Goal: Feedback & Contribution: Leave review/rating

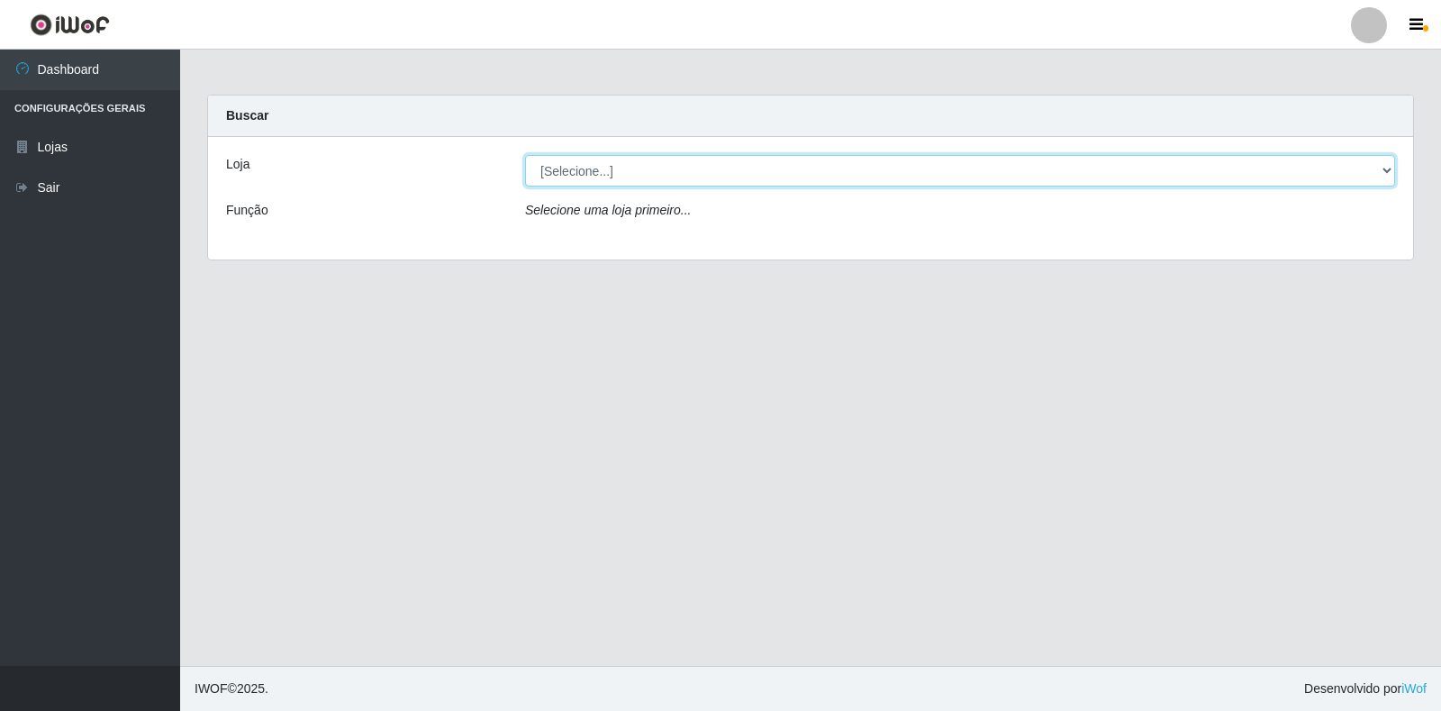
click at [1151, 172] on select "[Selecione...] Atacado Vem - Loja 36 Vila Nova do Colares" at bounding box center [960, 171] width 870 height 32
select select "455"
click at [525, 155] on select "[Selecione...] Atacado Vem - Loja 36 Vila Nova do Colares" at bounding box center [960, 171] width 870 height 32
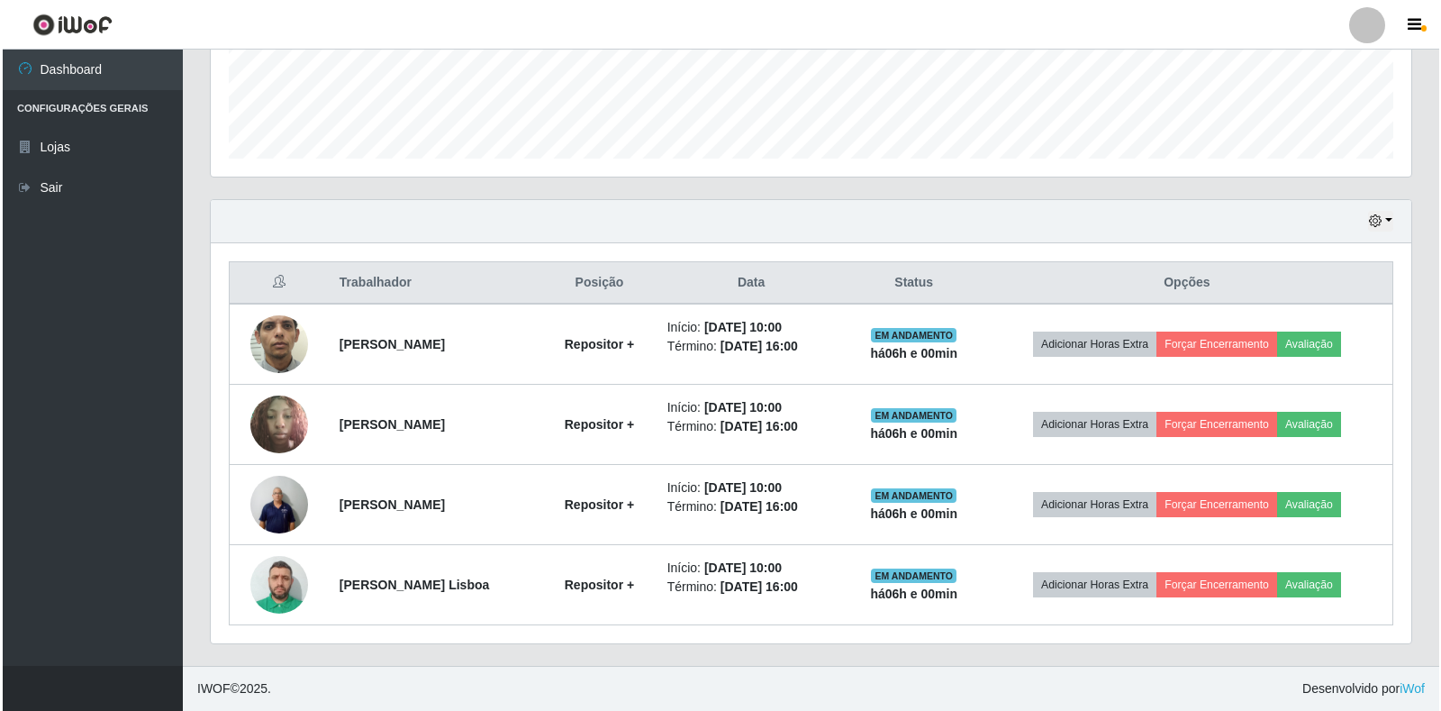
scroll to position [374, 1201]
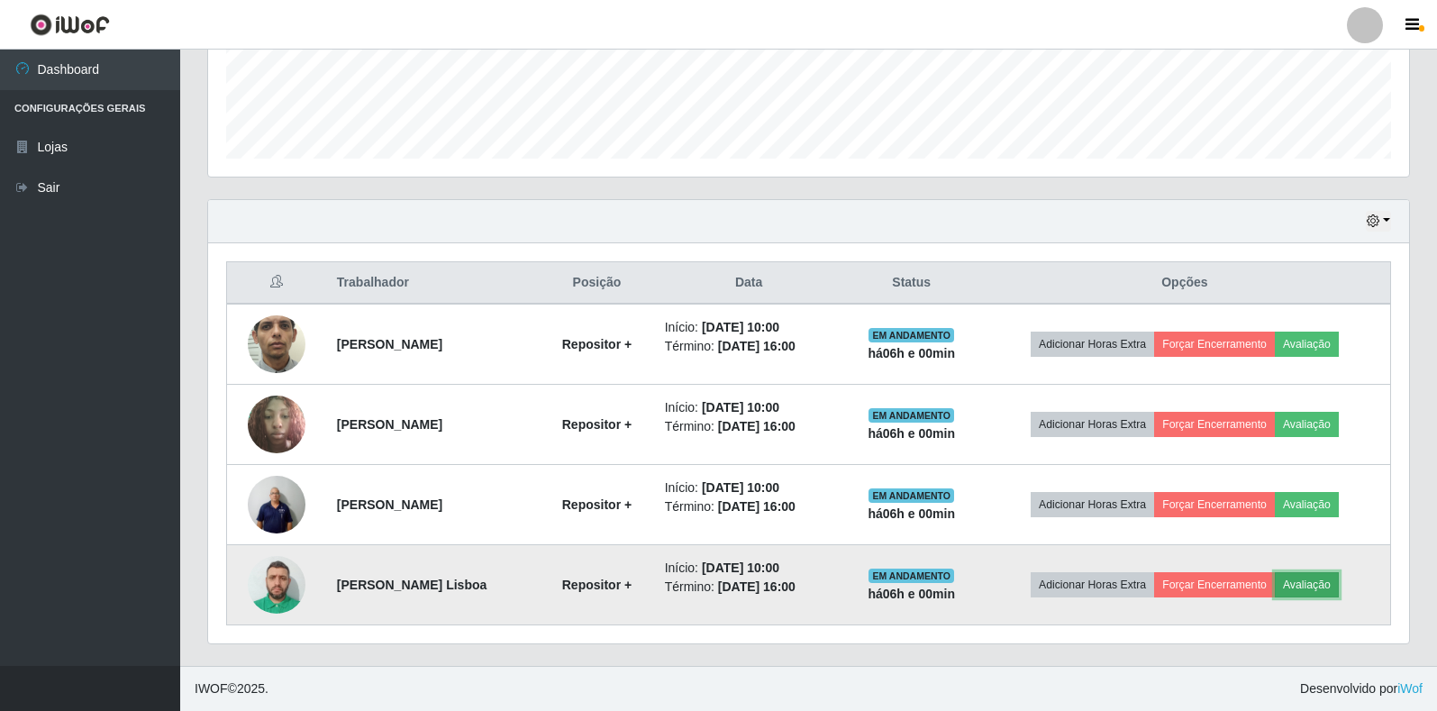
click at [1321, 585] on button "Avaliação" at bounding box center [1307, 584] width 64 height 25
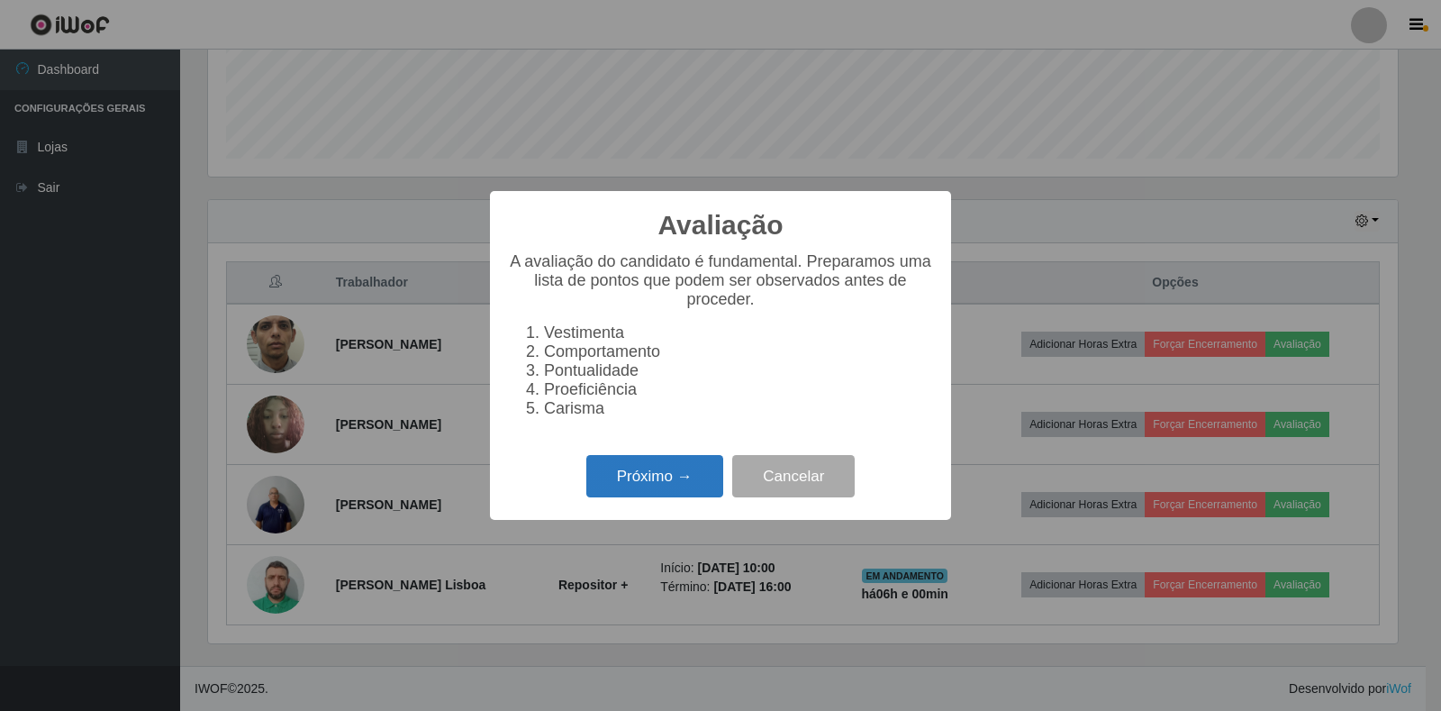
click at [640, 486] on button "Próximo →" at bounding box center [654, 476] width 137 height 42
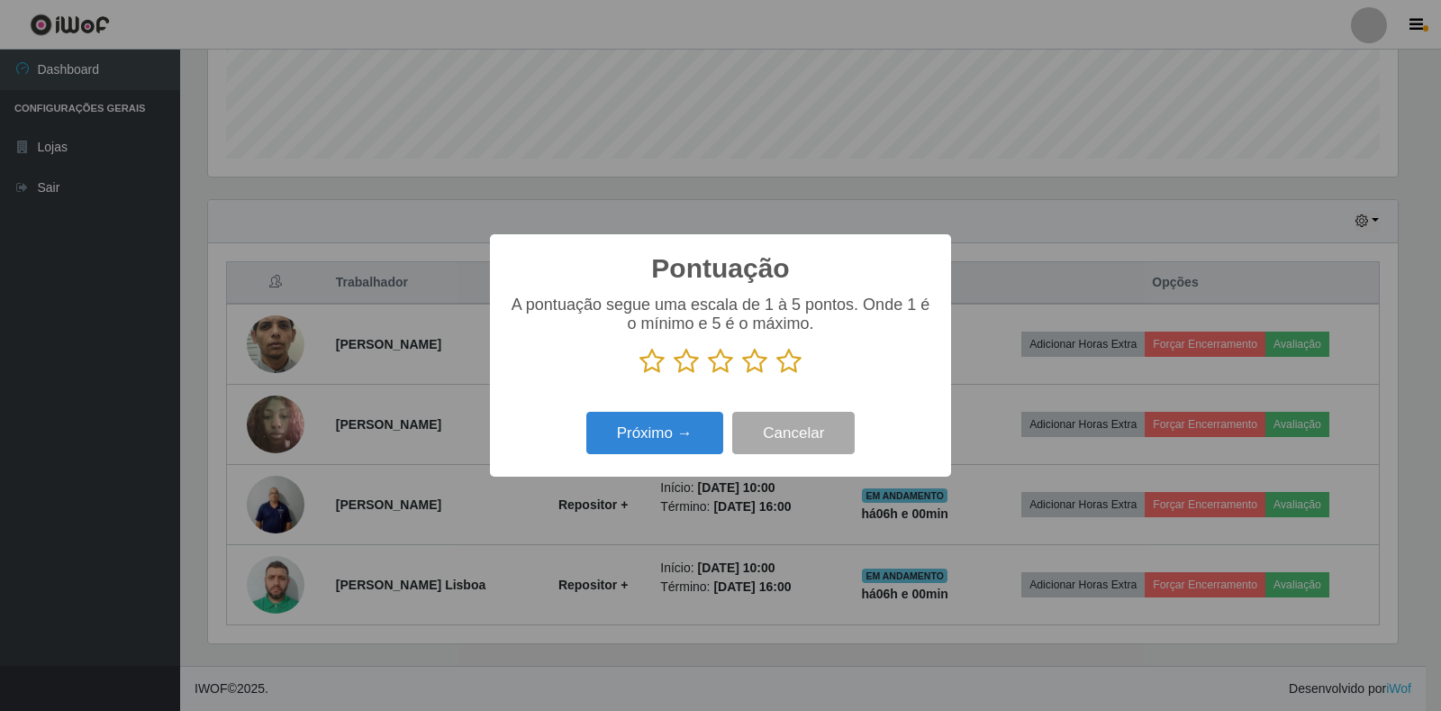
scroll to position [900418, 899601]
click at [787, 369] on icon at bounding box center [788, 361] width 25 height 27
click at [776, 375] on input "radio" at bounding box center [776, 375] width 0 height 0
click at [690, 420] on button "Próximo →" at bounding box center [654, 433] width 137 height 42
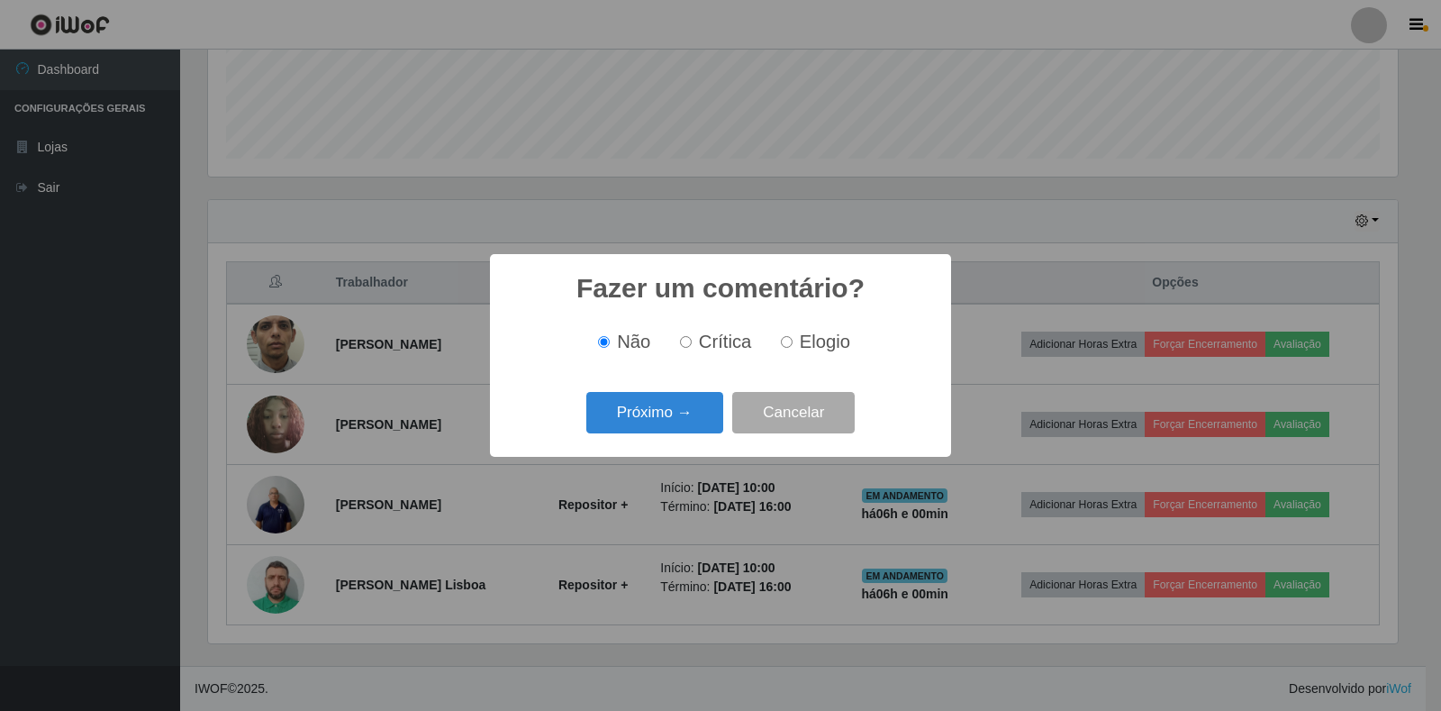
click at [794, 345] on label "Elogio" at bounding box center [812, 341] width 77 height 21
click at [793, 345] on input "Elogio" at bounding box center [787, 342] width 12 height 12
radio input "true"
click at [671, 423] on button "Próximo →" at bounding box center [654, 413] width 137 height 42
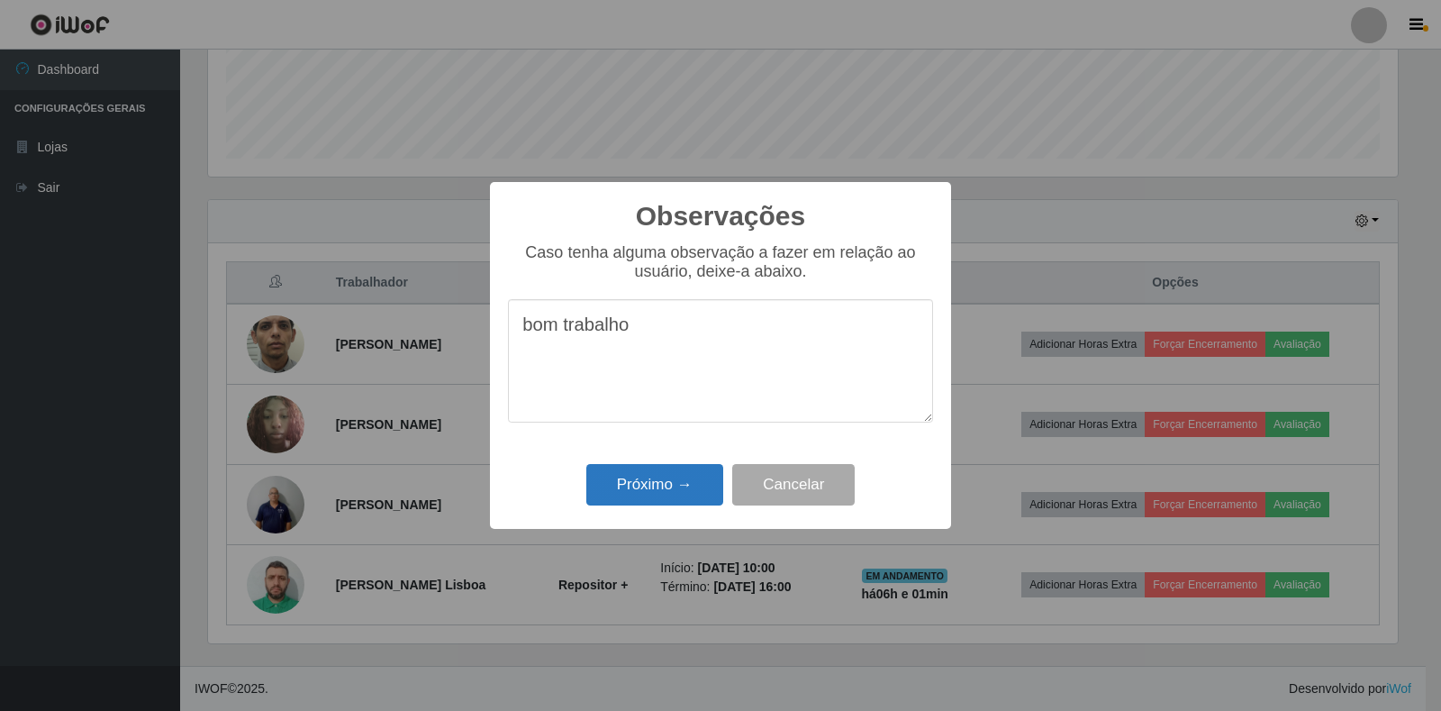
type textarea "bom trabalho"
click at [667, 483] on button "Próximo →" at bounding box center [654, 485] width 137 height 42
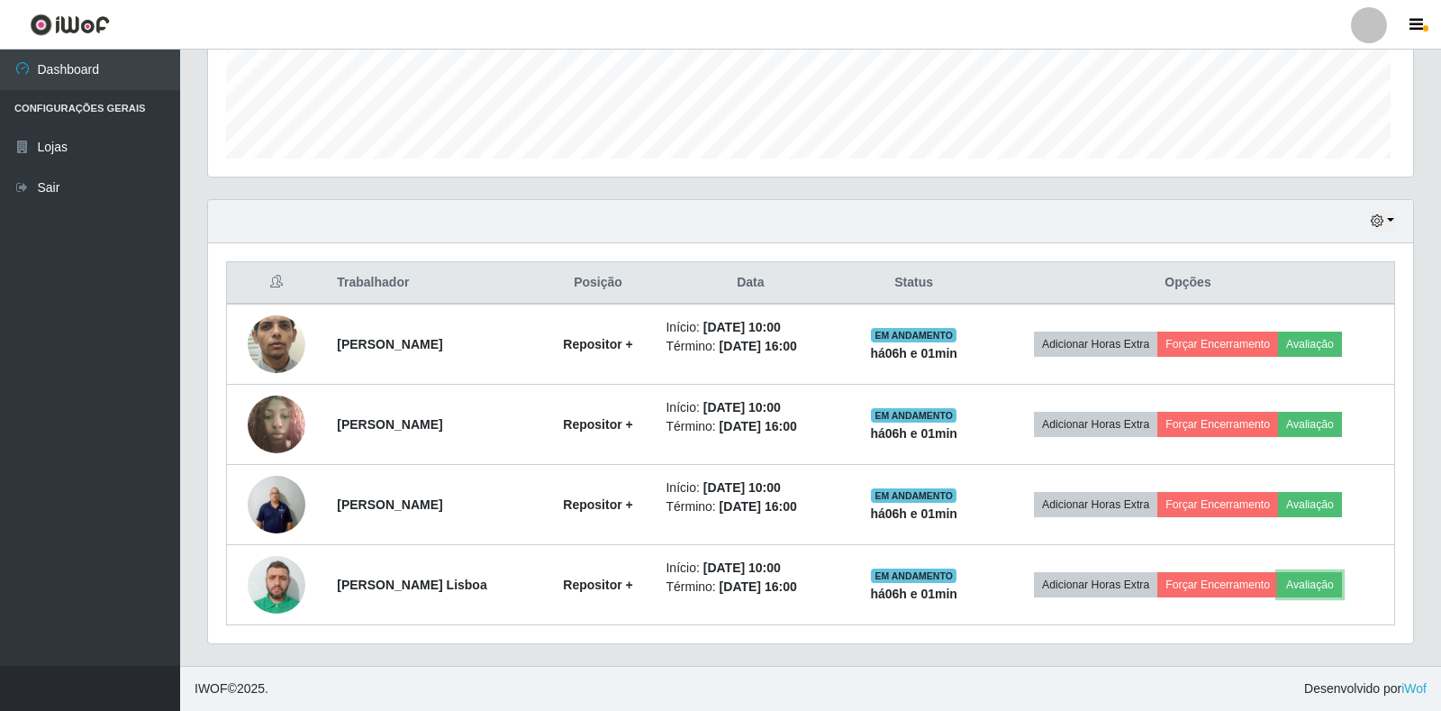
scroll to position [374, 1201]
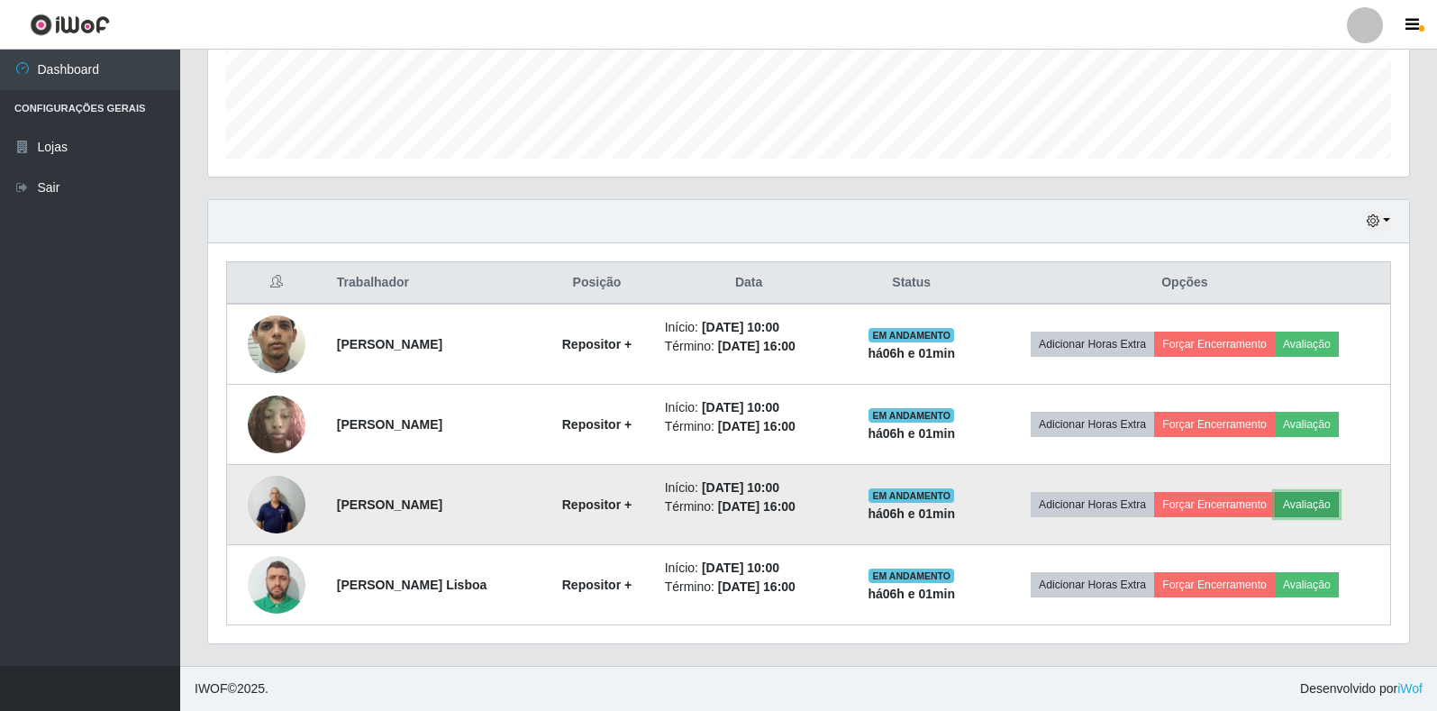
click at [1319, 509] on button "Avaliação" at bounding box center [1307, 504] width 64 height 25
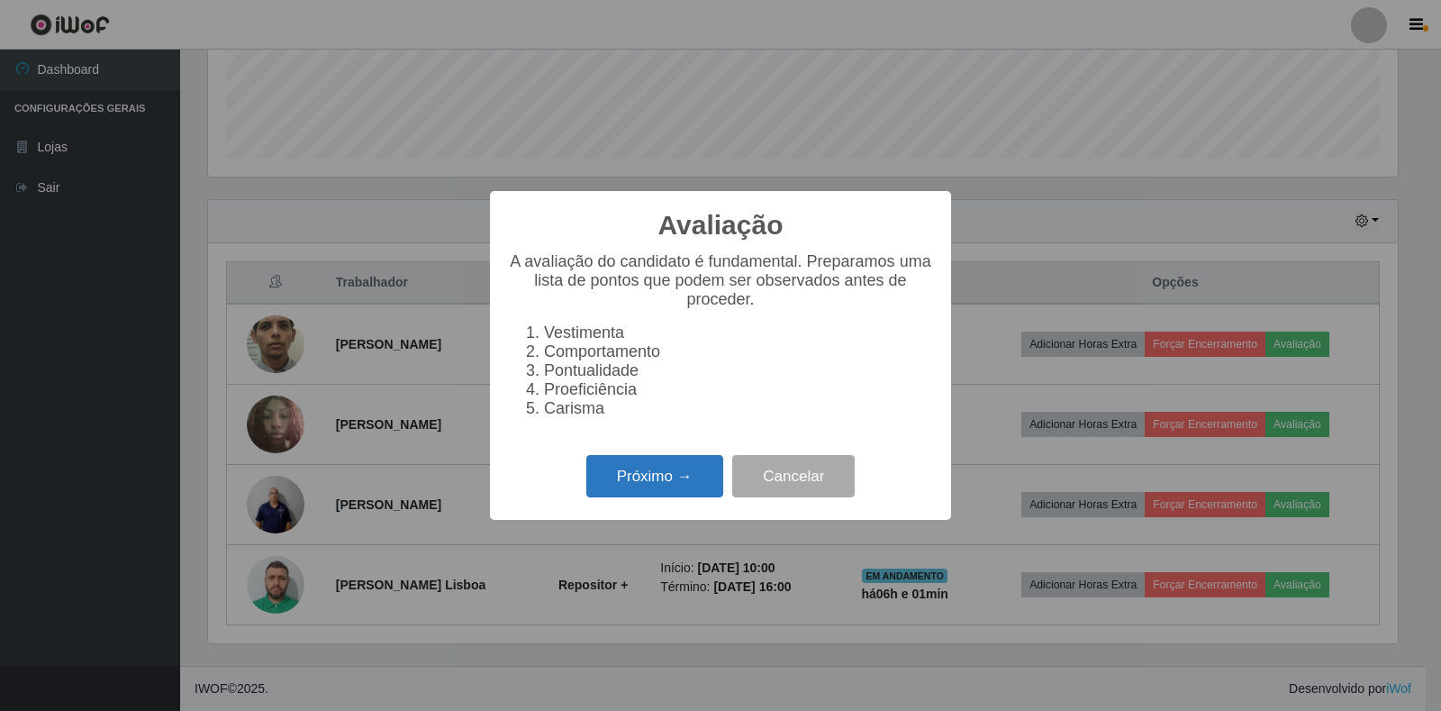
click at [666, 486] on button "Próximo →" at bounding box center [654, 476] width 137 height 42
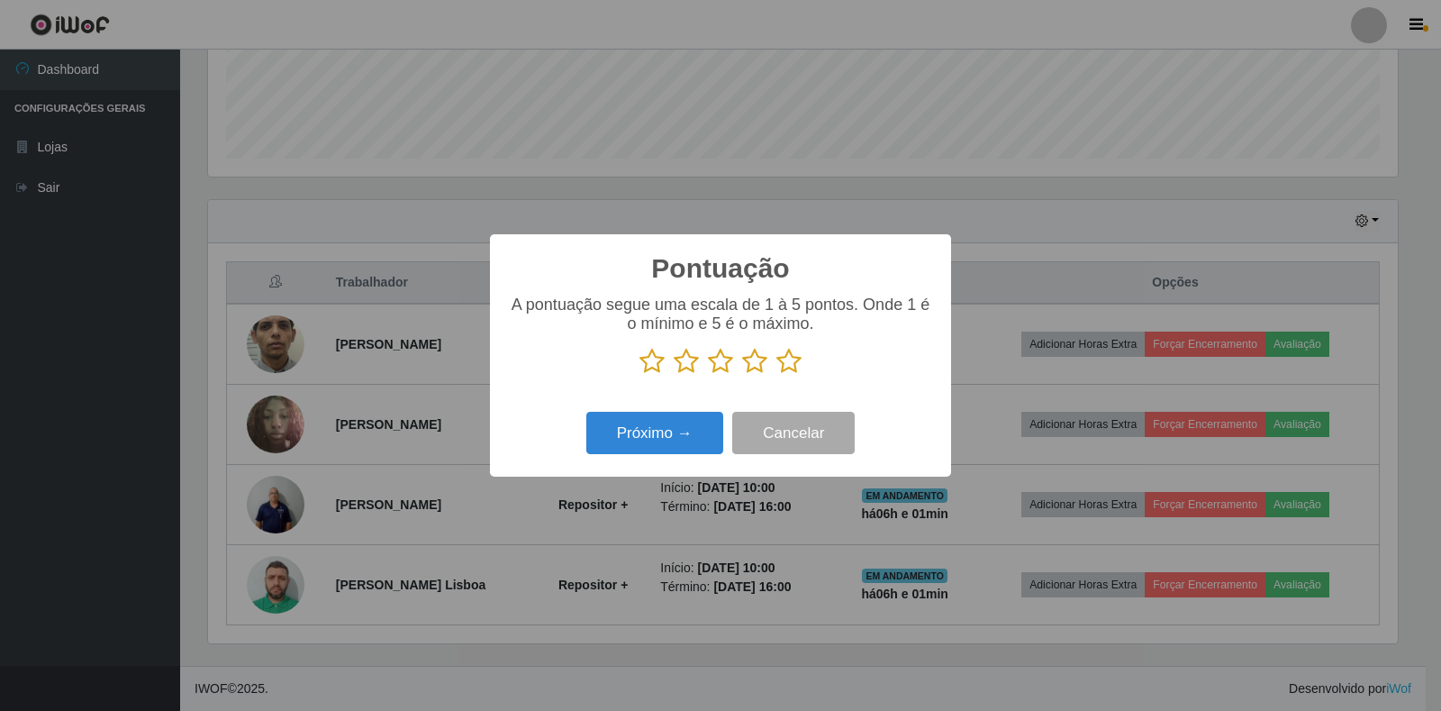
scroll to position [900418, 899601]
click at [795, 365] on icon at bounding box center [788, 361] width 25 height 27
click at [776, 375] on input "radio" at bounding box center [776, 375] width 0 height 0
click at [661, 422] on button "Próximo →" at bounding box center [654, 433] width 137 height 42
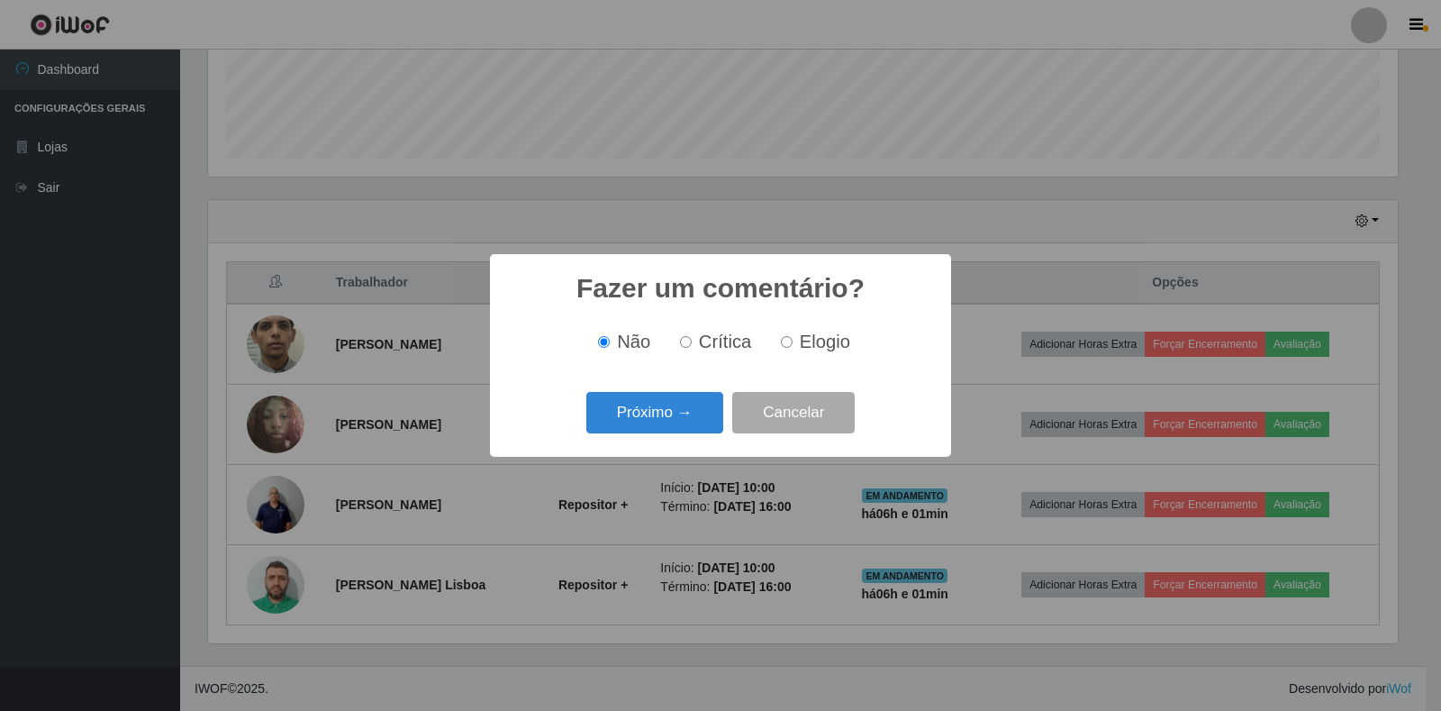
click at [790, 345] on input "Elogio" at bounding box center [787, 342] width 12 height 12
radio input "true"
click at [685, 423] on button "Próximo →" at bounding box center [654, 413] width 137 height 42
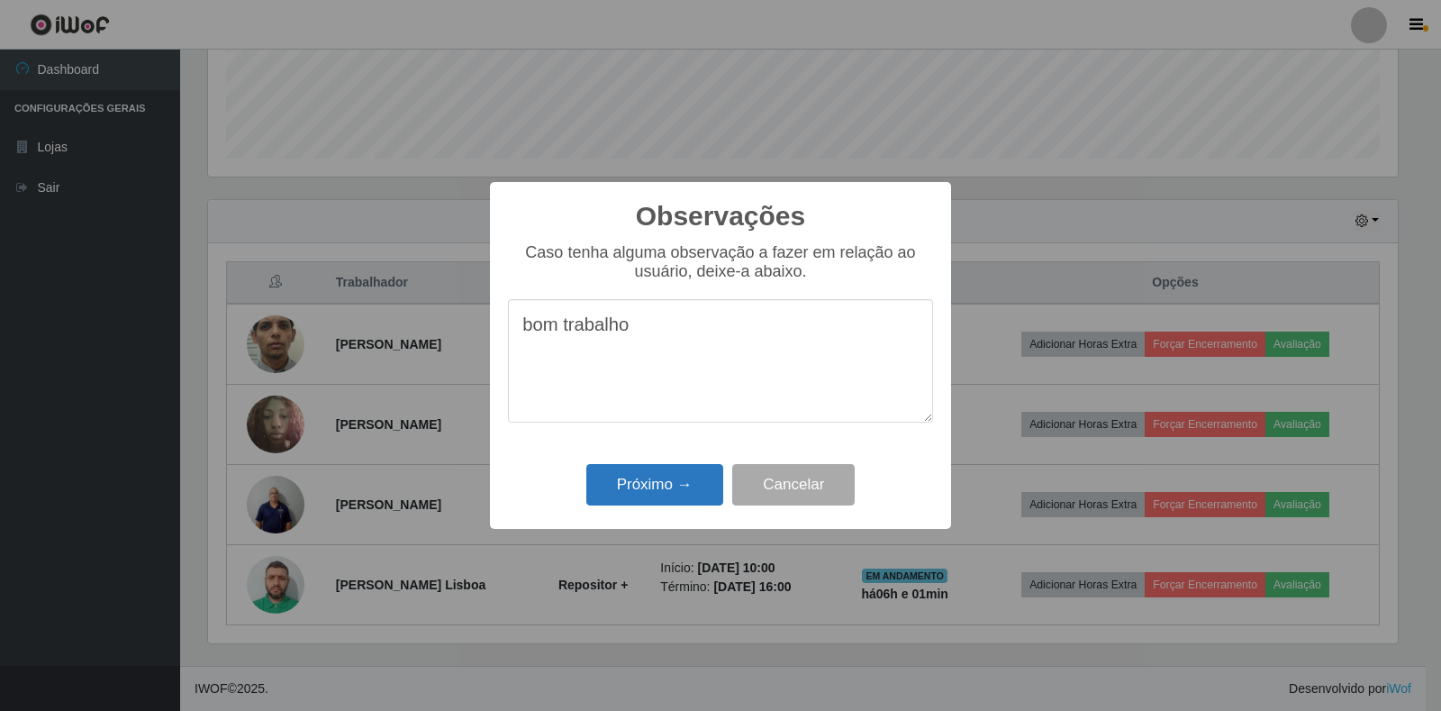
type textarea "bom trabalho"
click at [687, 497] on button "Próximo →" at bounding box center [654, 485] width 137 height 42
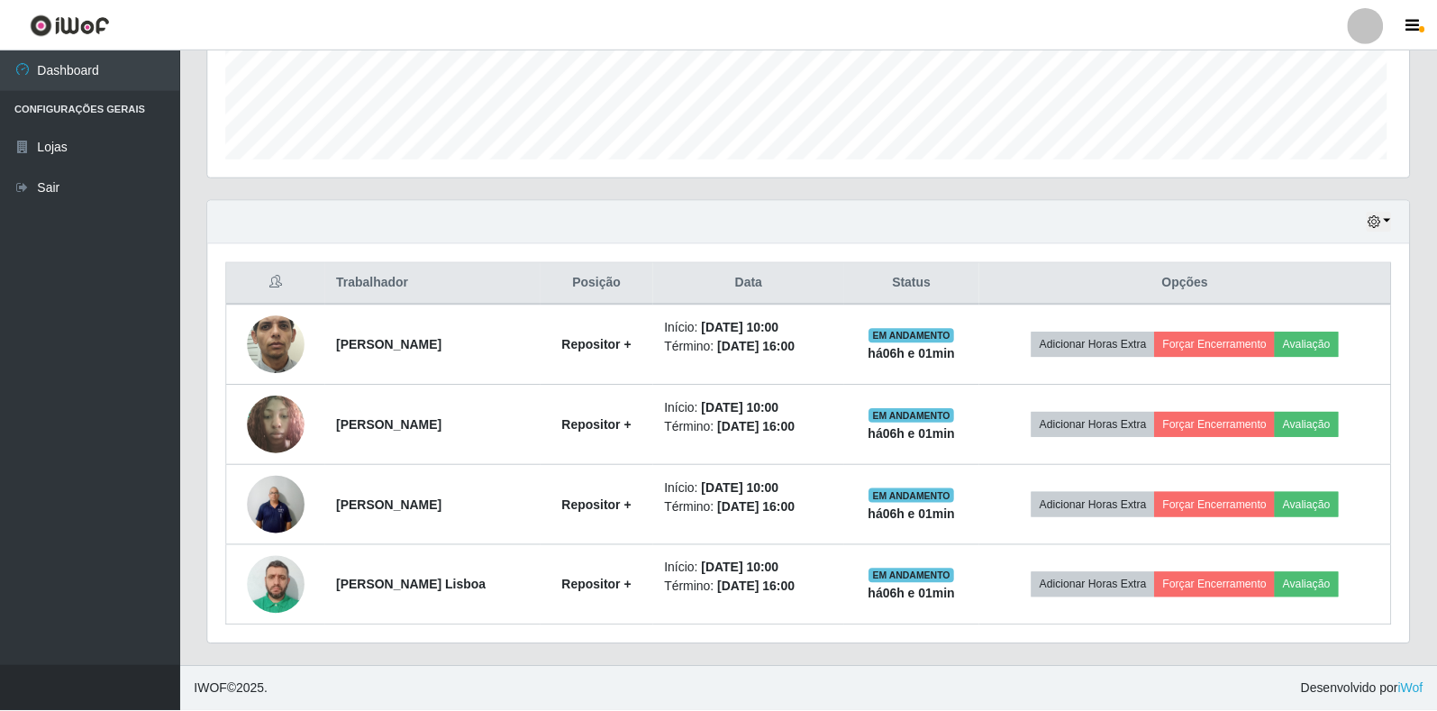
scroll to position [374, 1201]
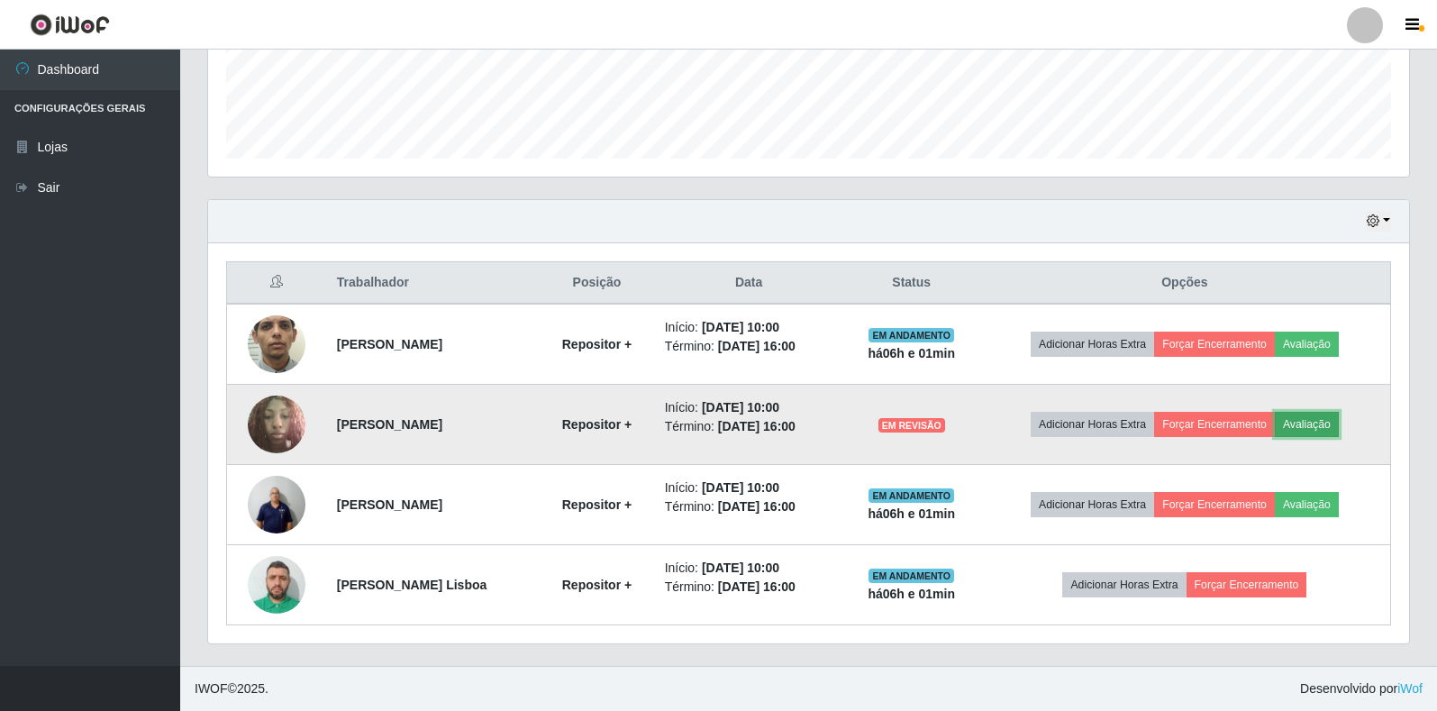
click at [1332, 432] on button "Avaliação" at bounding box center [1307, 424] width 64 height 25
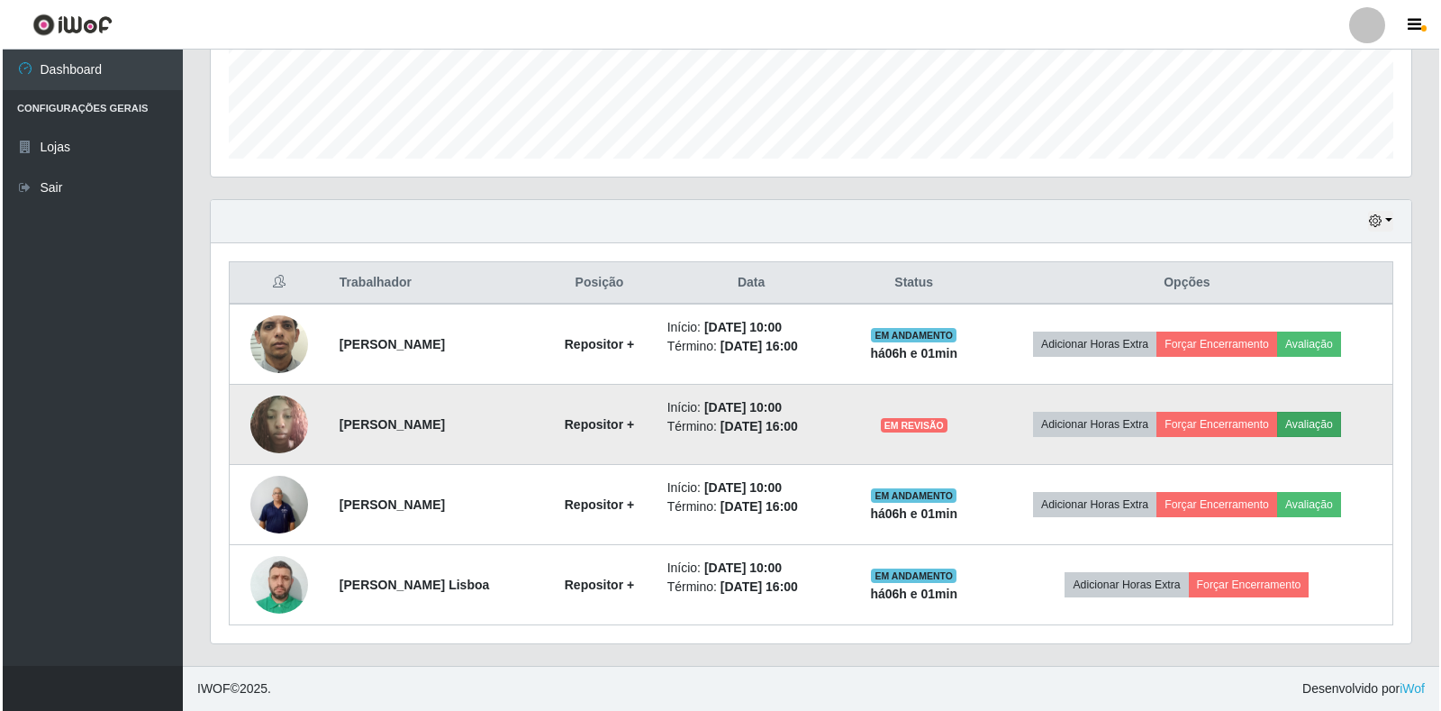
scroll to position [374, 1190]
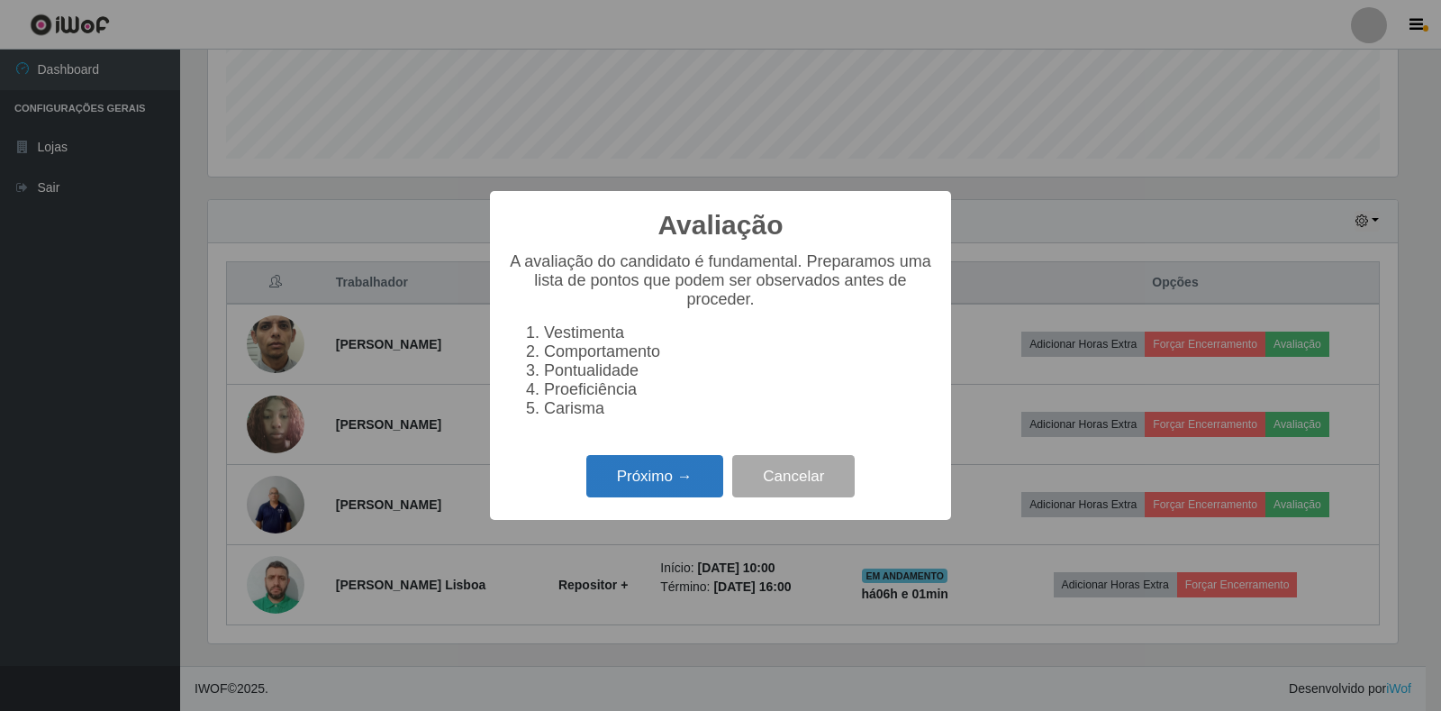
click at [688, 492] on button "Próximo →" at bounding box center [654, 476] width 137 height 42
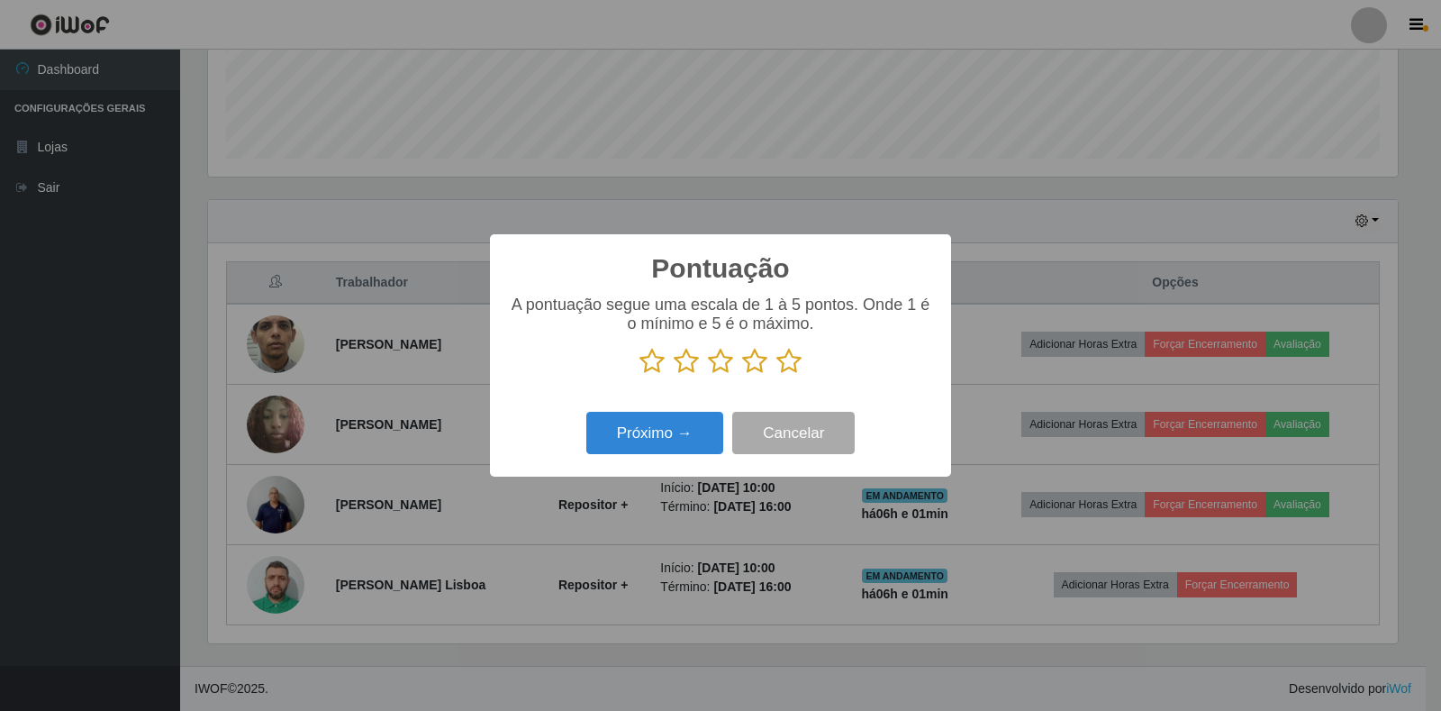
click at [790, 366] on icon at bounding box center [788, 361] width 25 height 27
click at [776, 375] on input "radio" at bounding box center [776, 375] width 0 height 0
click at [636, 431] on button "Próximo →" at bounding box center [654, 433] width 137 height 42
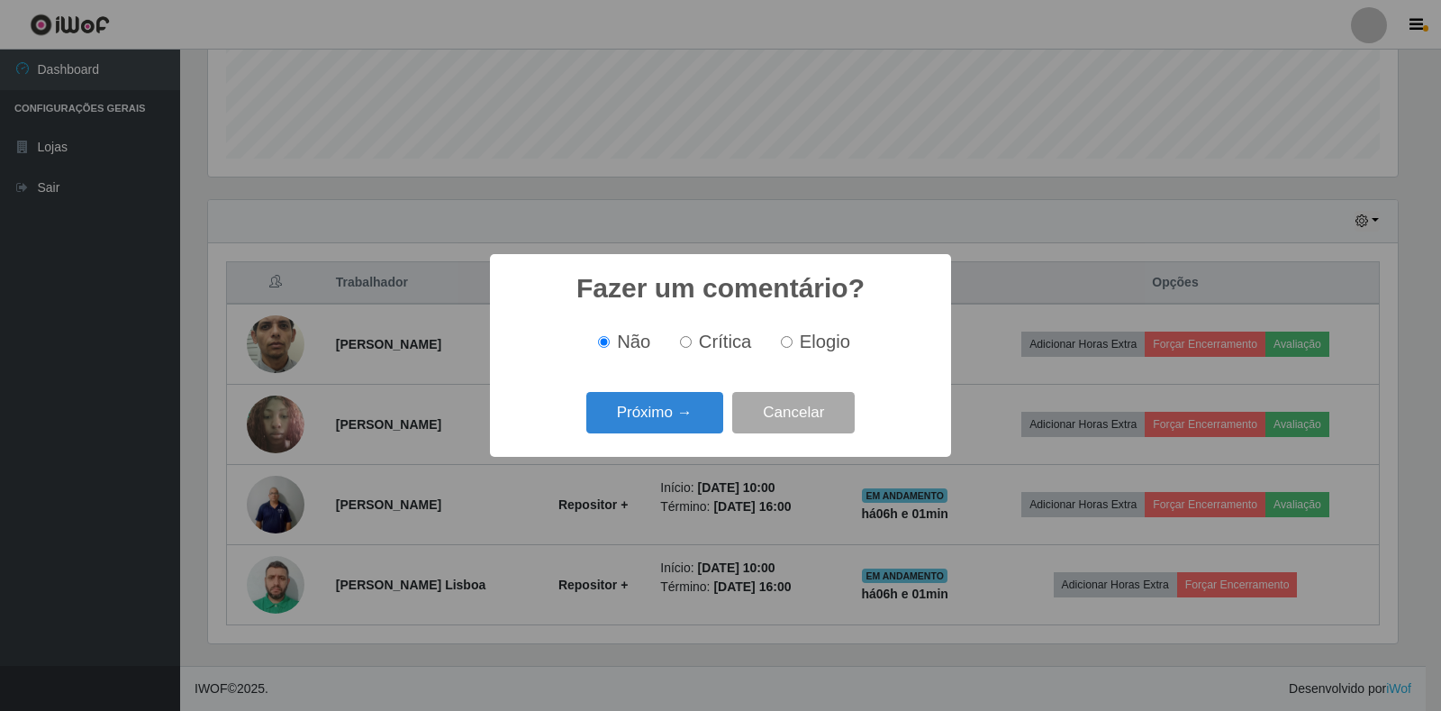
click at [790, 348] on input "Elogio" at bounding box center [787, 342] width 12 height 12
radio input "true"
click at [670, 428] on button "Próximo →" at bounding box center [654, 413] width 137 height 42
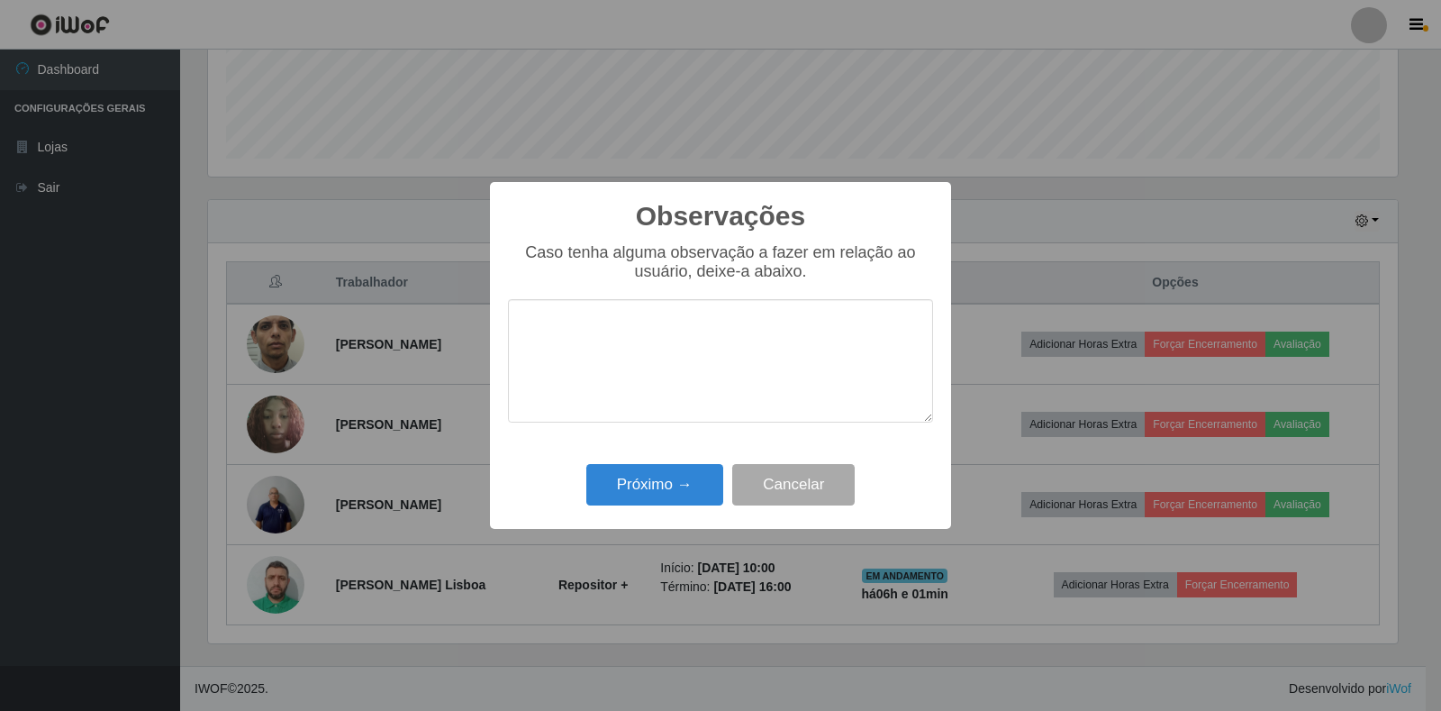
click at [669, 325] on textarea at bounding box center [720, 360] width 425 height 123
type textarea "bom trabalho"
click at [641, 493] on button "Próximo →" at bounding box center [654, 485] width 137 height 42
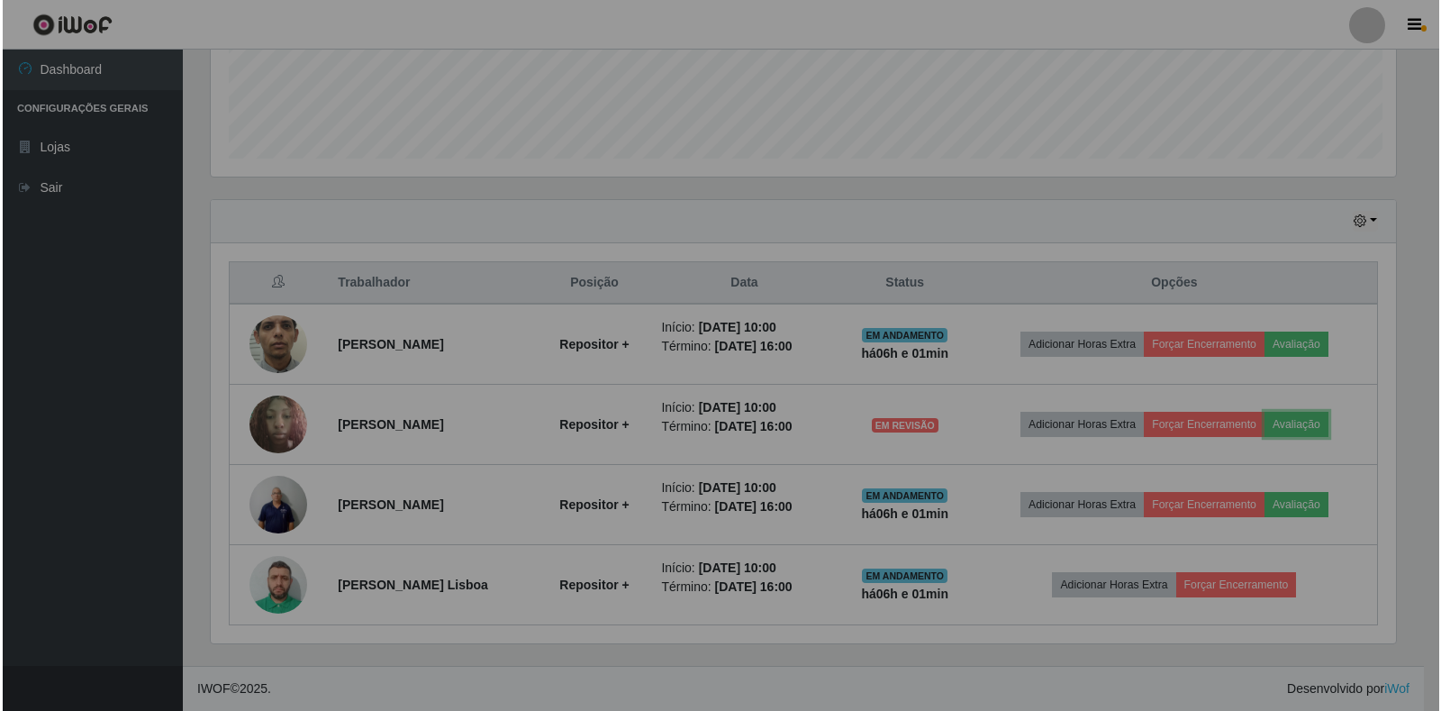
scroll to position [374, 1201]
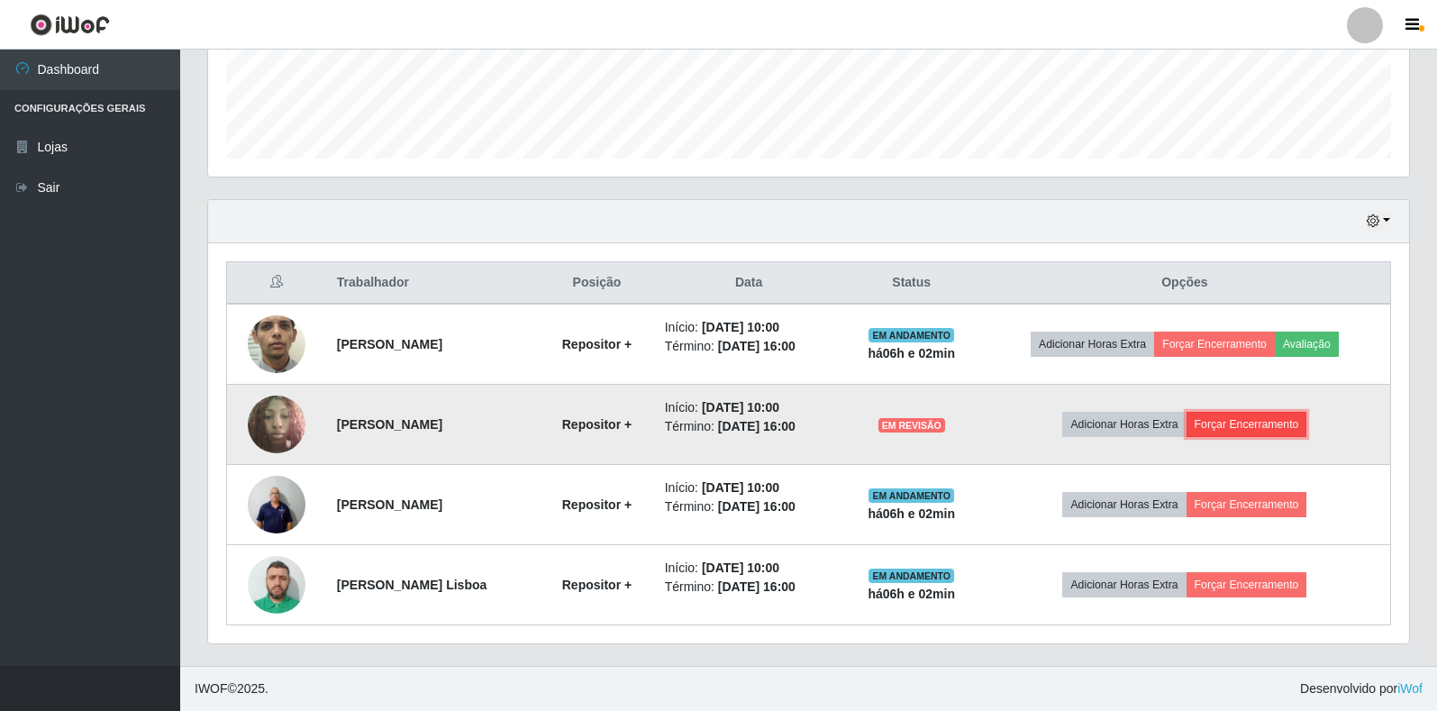
click at [1247, 427] on button "Forçar Encerramento" at bounding box center [1246, 424] width 121 height 25
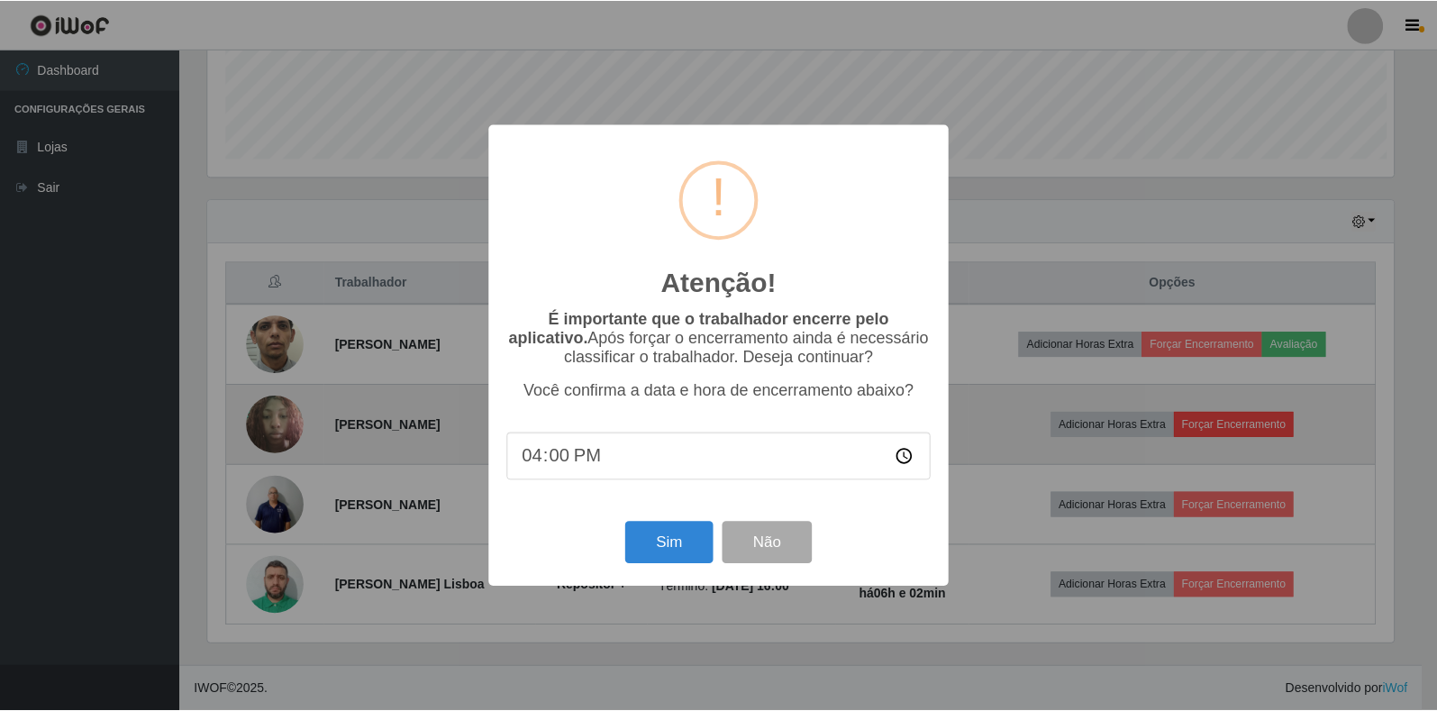
scroll to position [374, 1190]
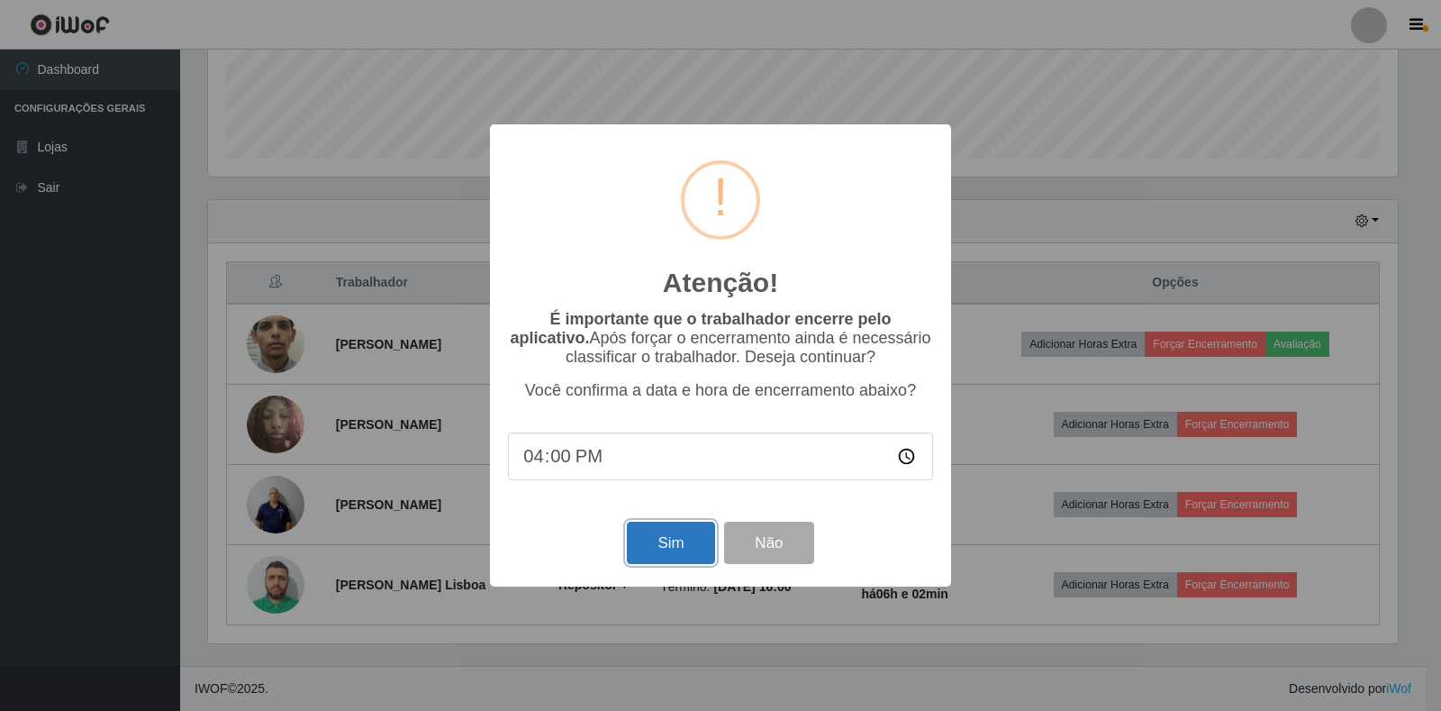
click at [633, 558] on button "Sim" at bounding box center [670, 543] width 87 height 42
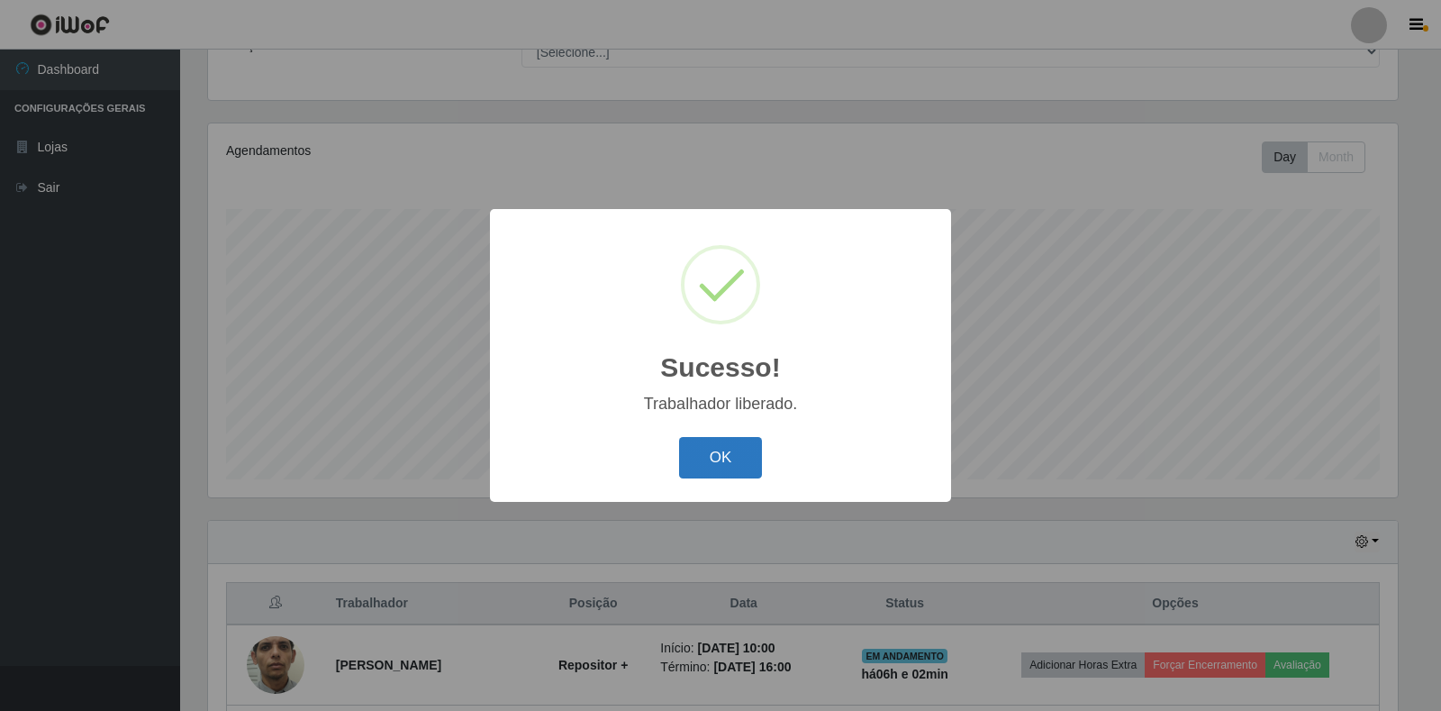
click at [724, 449] on button "OK" at bounding box center [721, 458] width 84 height 42
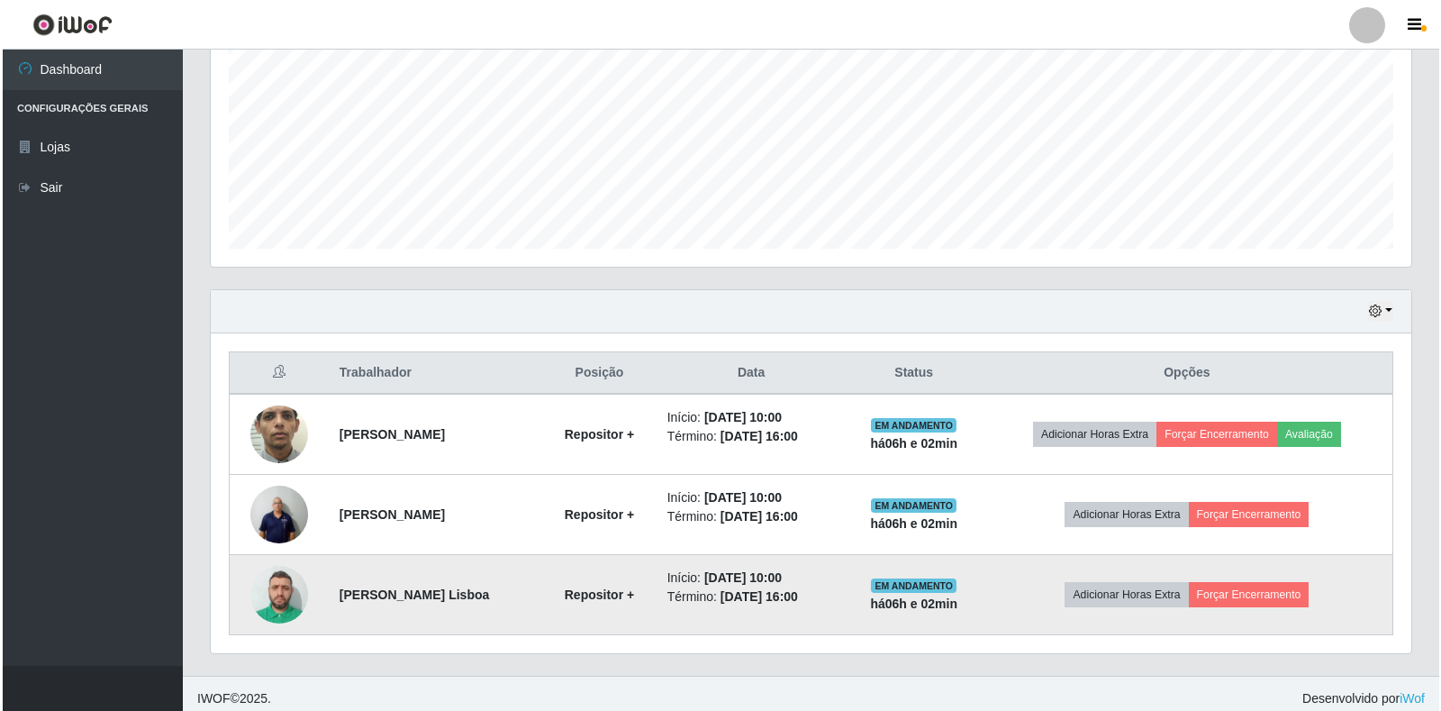
scroll to position [405, 0]
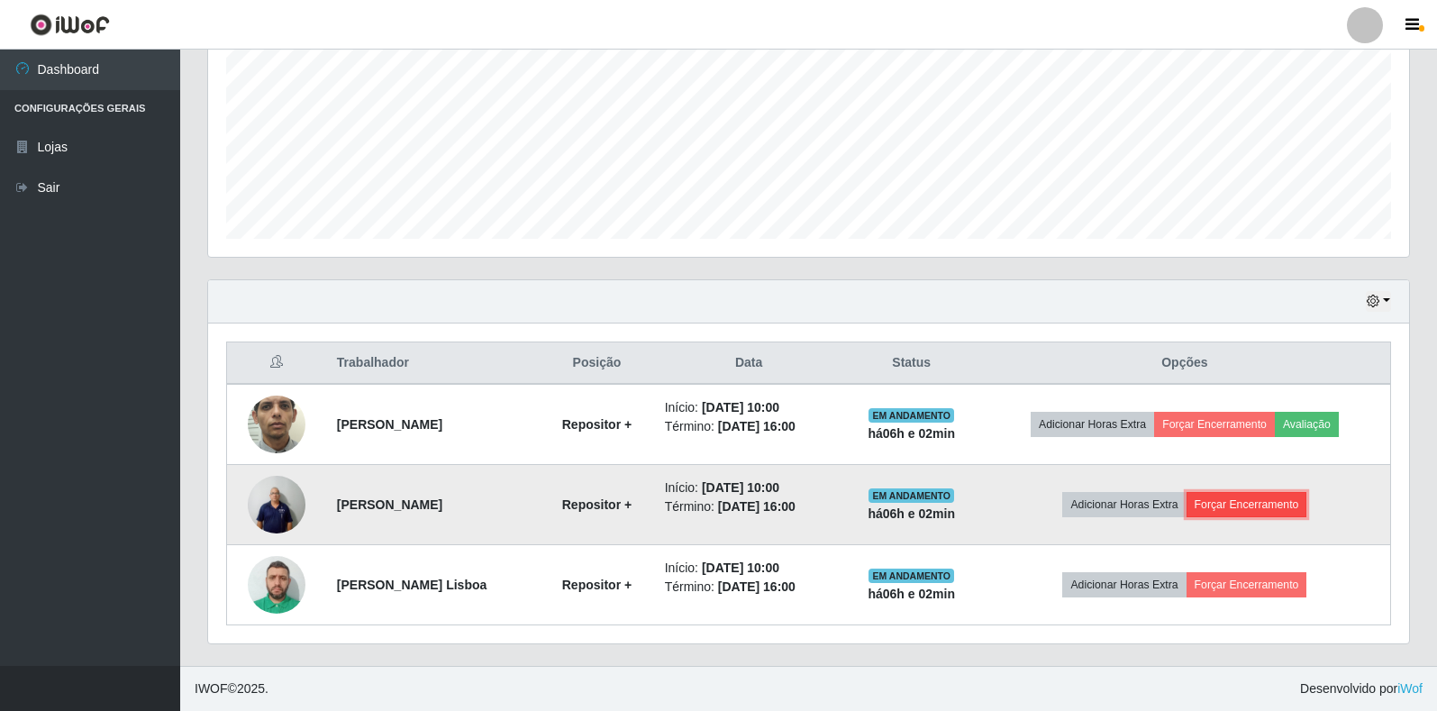
click at [1257, 503] on button "Forçar Encerramento" at bounding box center [1246, 504] width 121 height 25
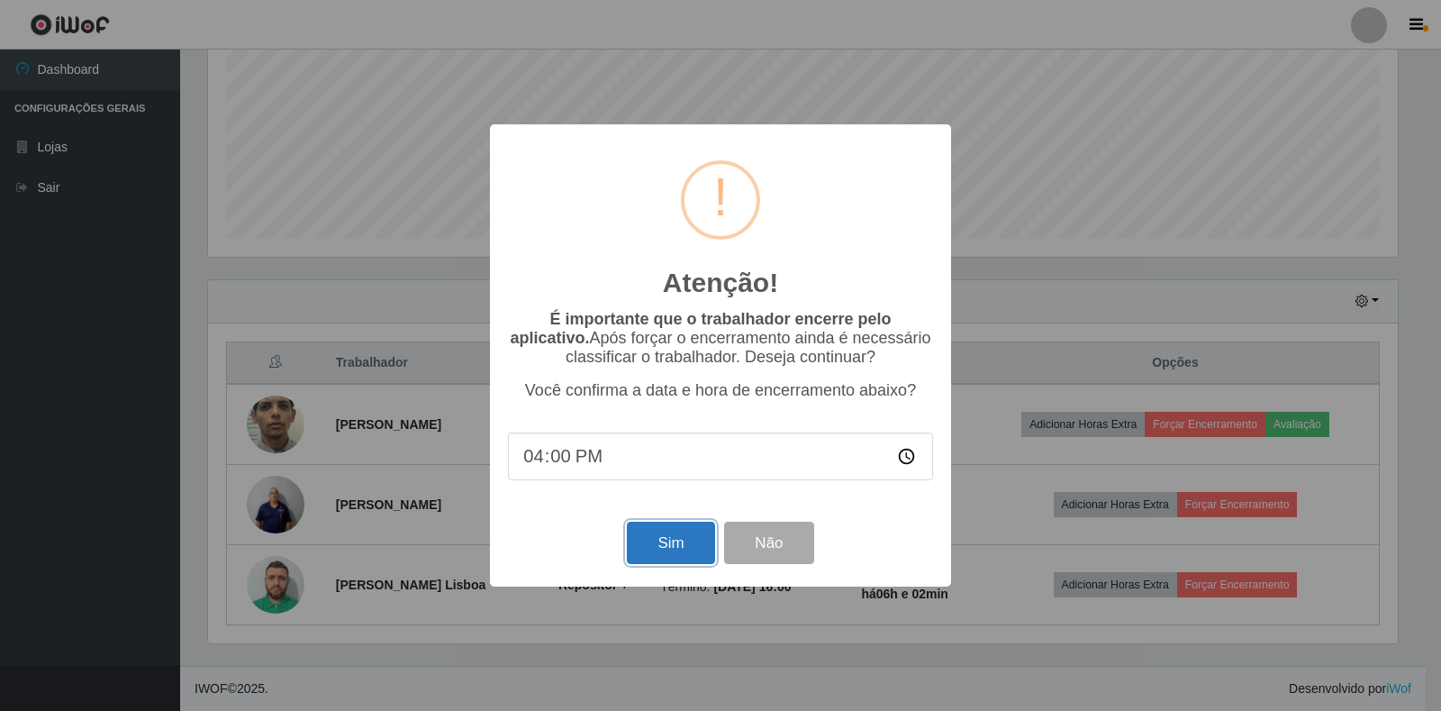
click at [682, 546] on button "Sim" at bounding box center [670, 543] width 87 height 42
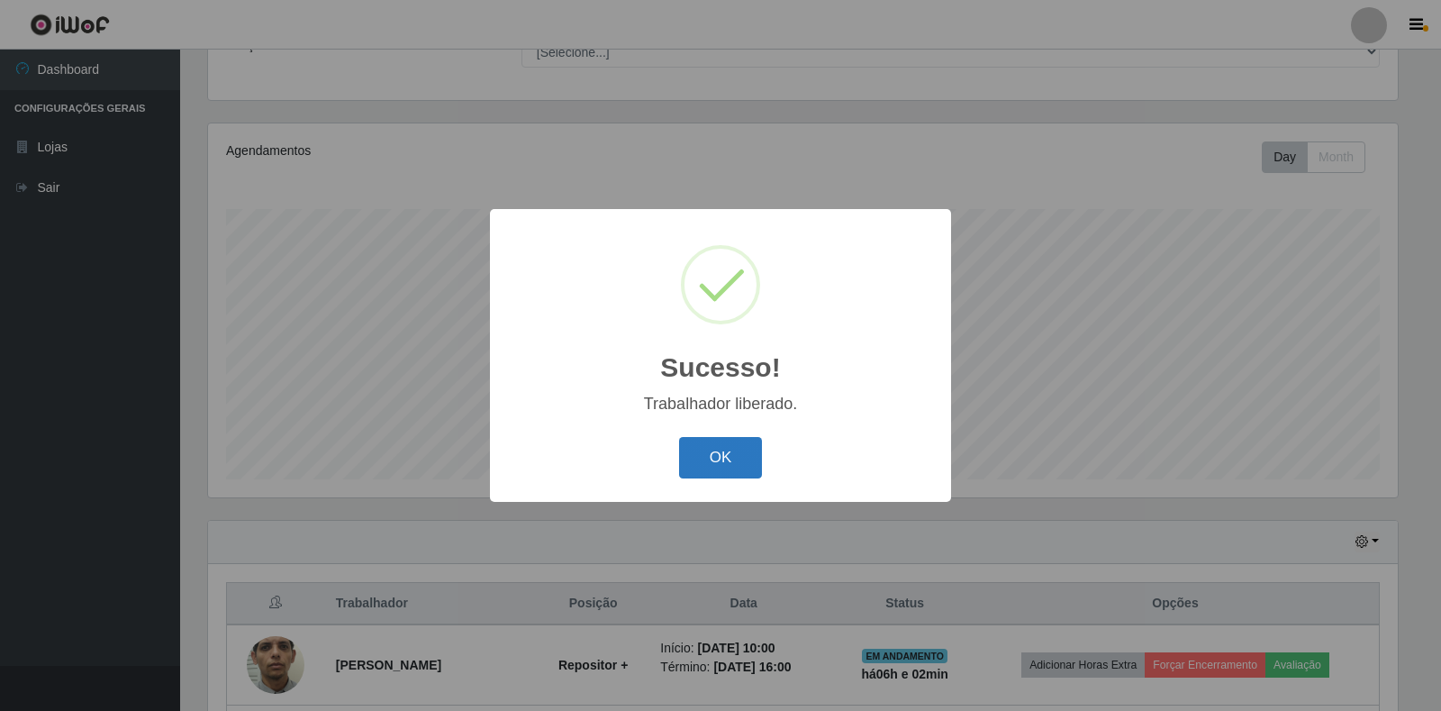
click at [695, 472] on button "OK" at bounding box center [721, 458] width 84 height 42
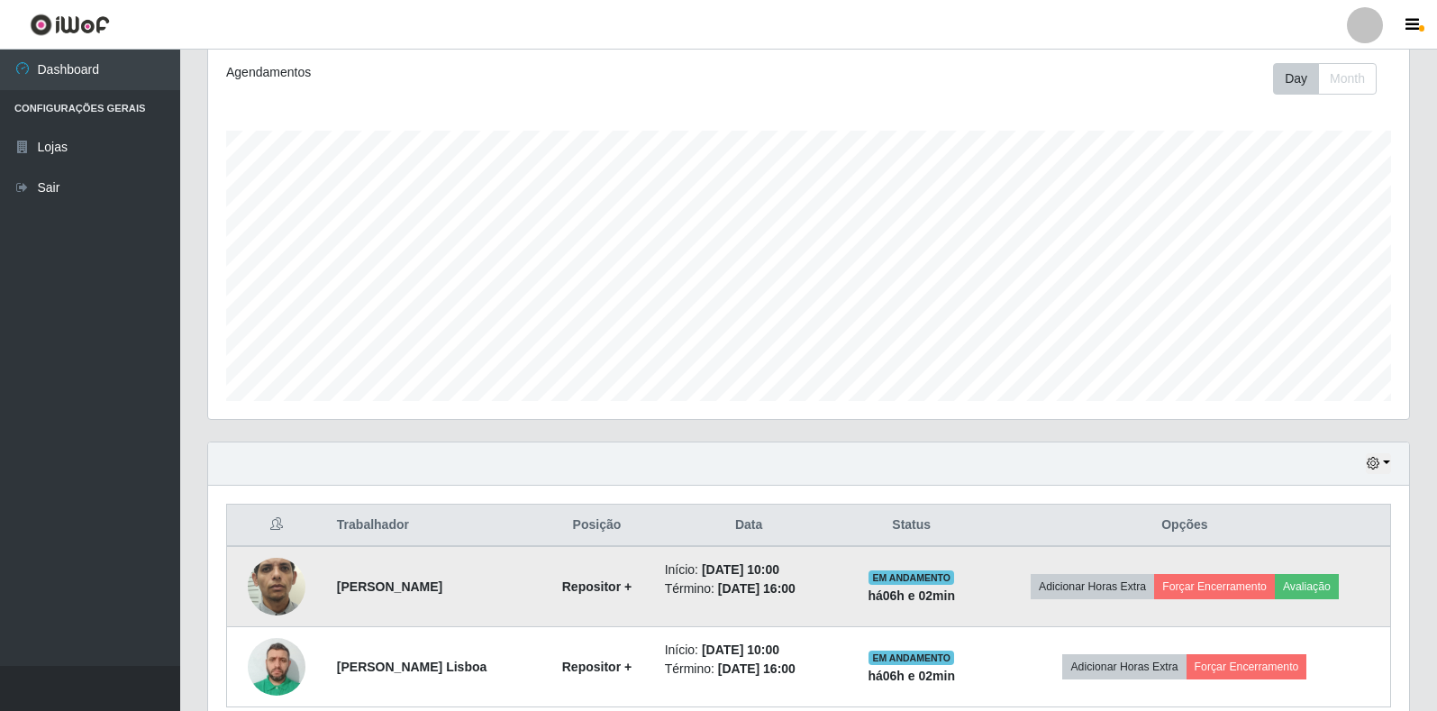
scroll to position [325, 0]
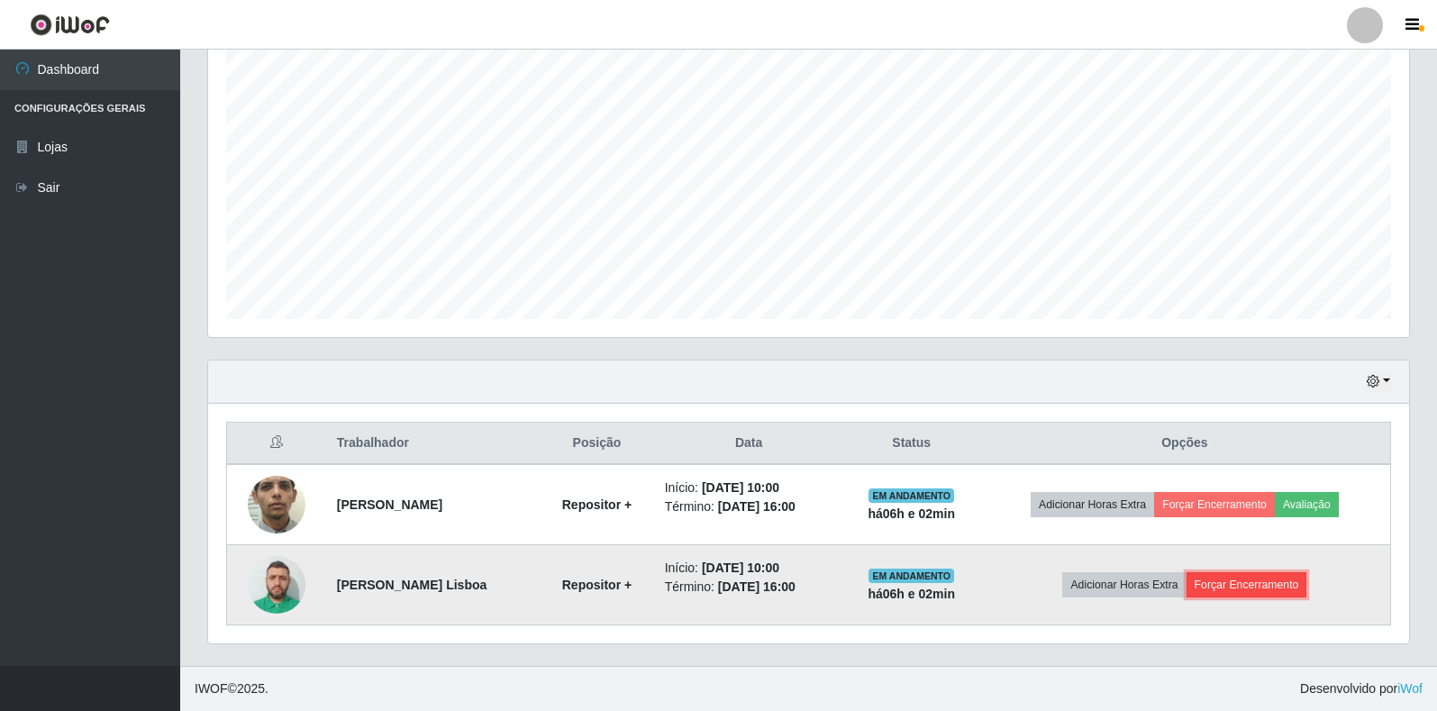
click at [1260, 593] on button "Forçar Encerramento" at bounding box center [1246, 584] width 121 height 25
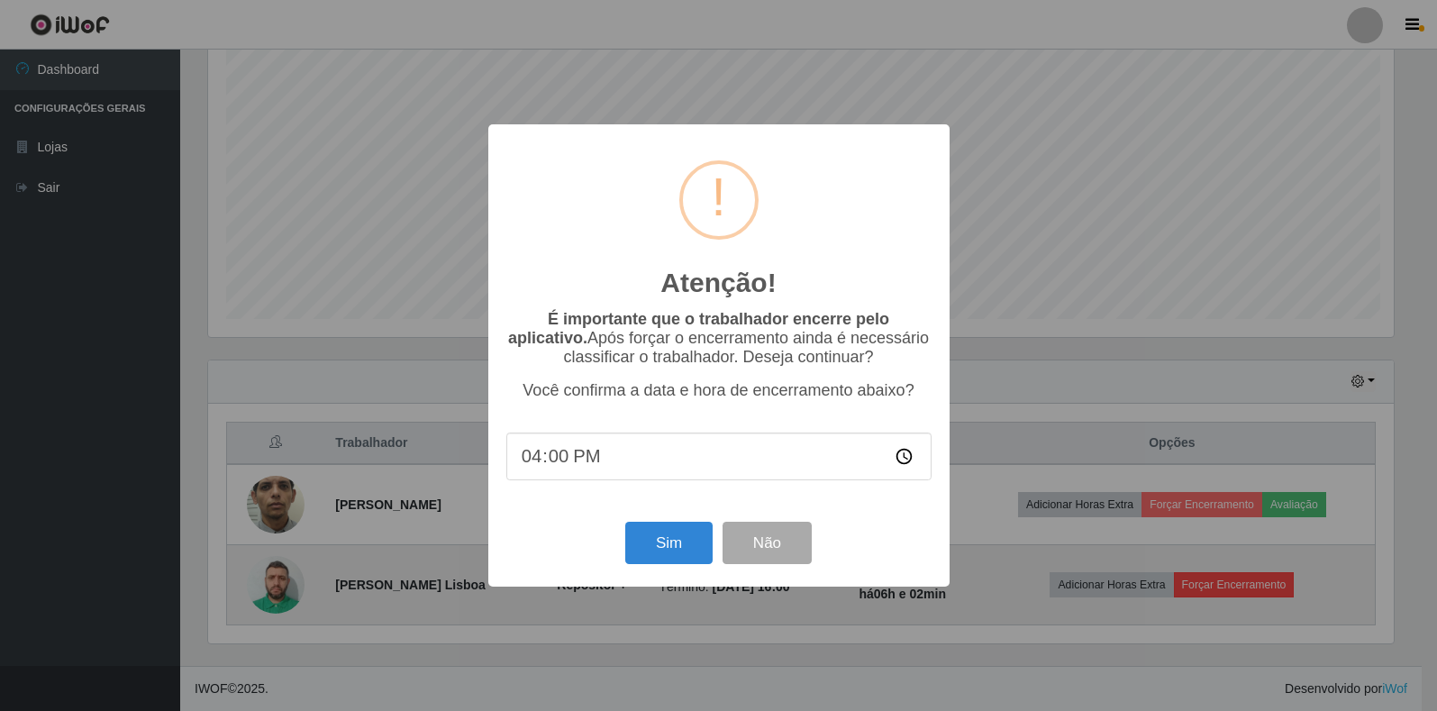
scroll to position [0, 0]
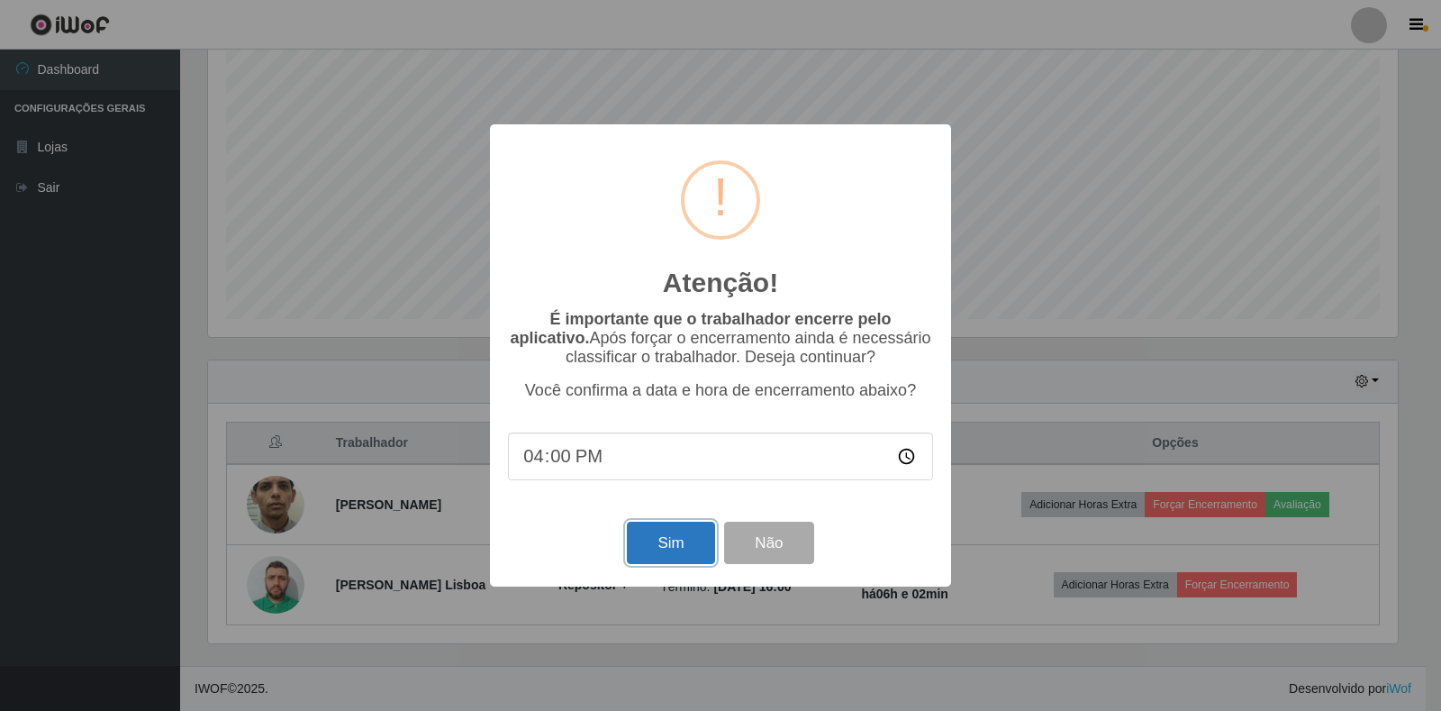
click at [685, 547] on button "Sim" at bounding box center [670, 543] width 87 height 42
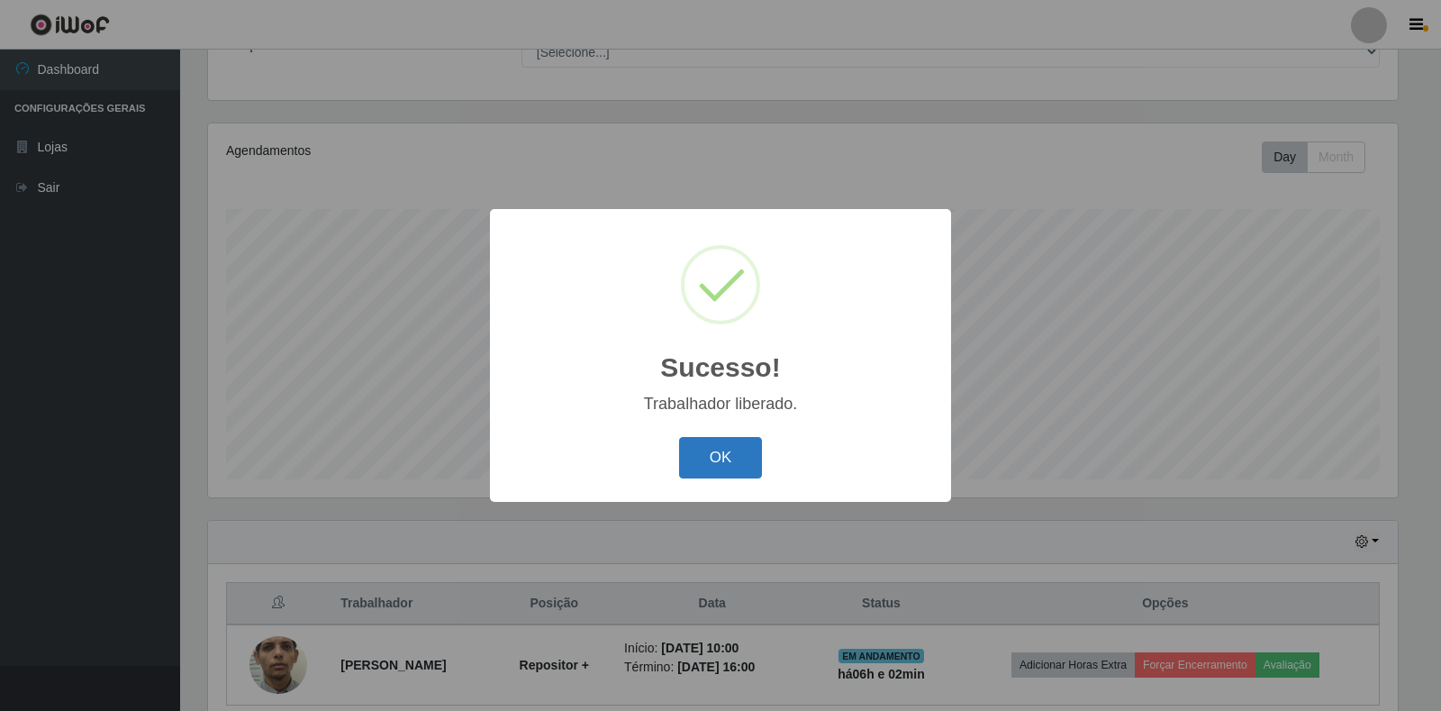
click at [731, 459] on button "OK" at bounding box center [721, 458] width 84 height 42
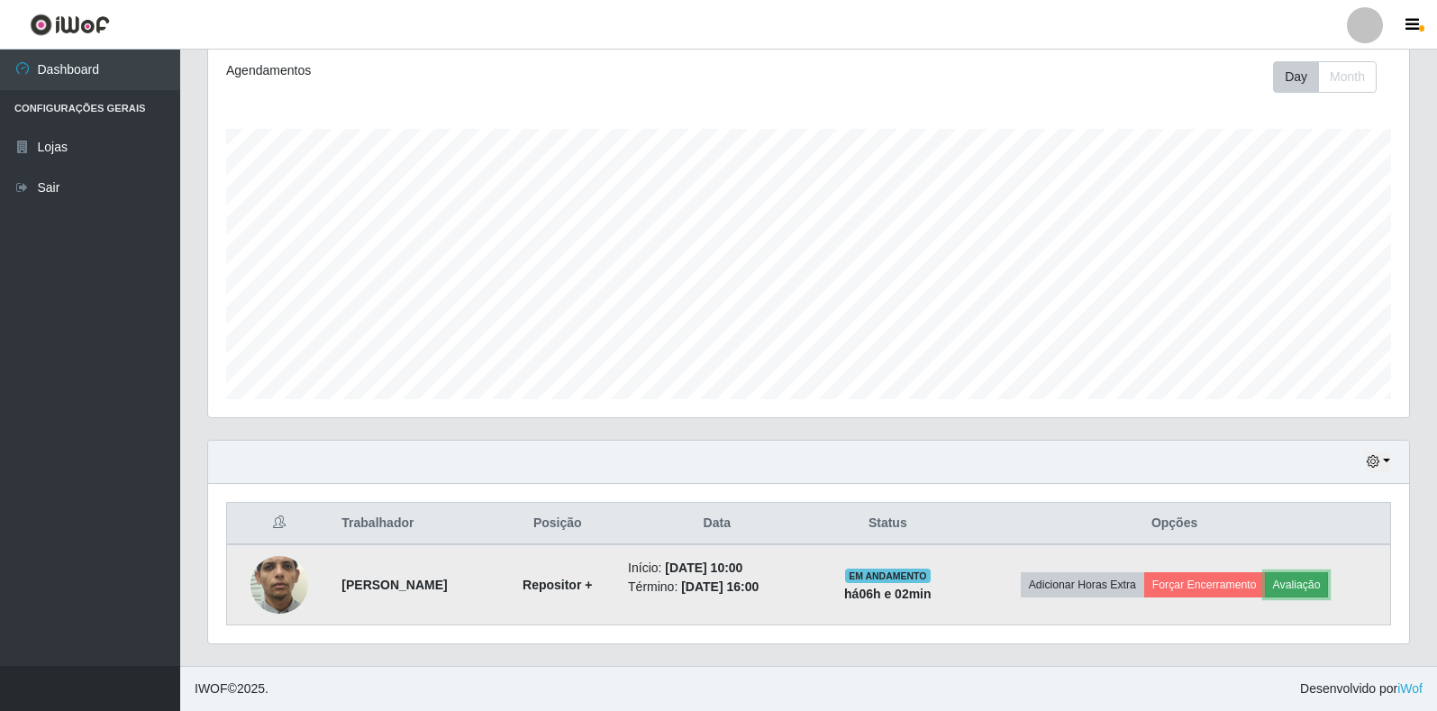
click at [1307, 590] on button "Avaliação" at bounding box center [1297, 584] width 64 height 25
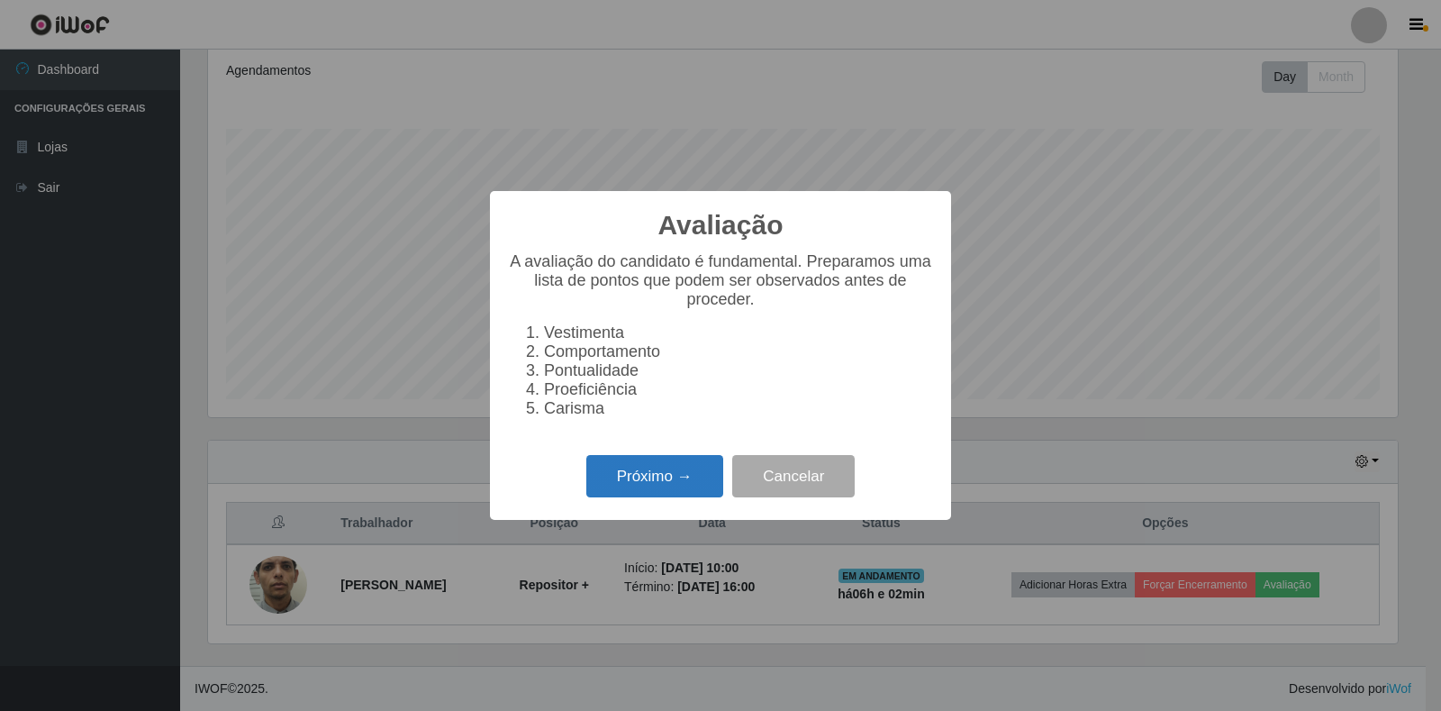
click at [668, 472] on button "Próximo →" at bounding box center [654, 476] width 137 height 42
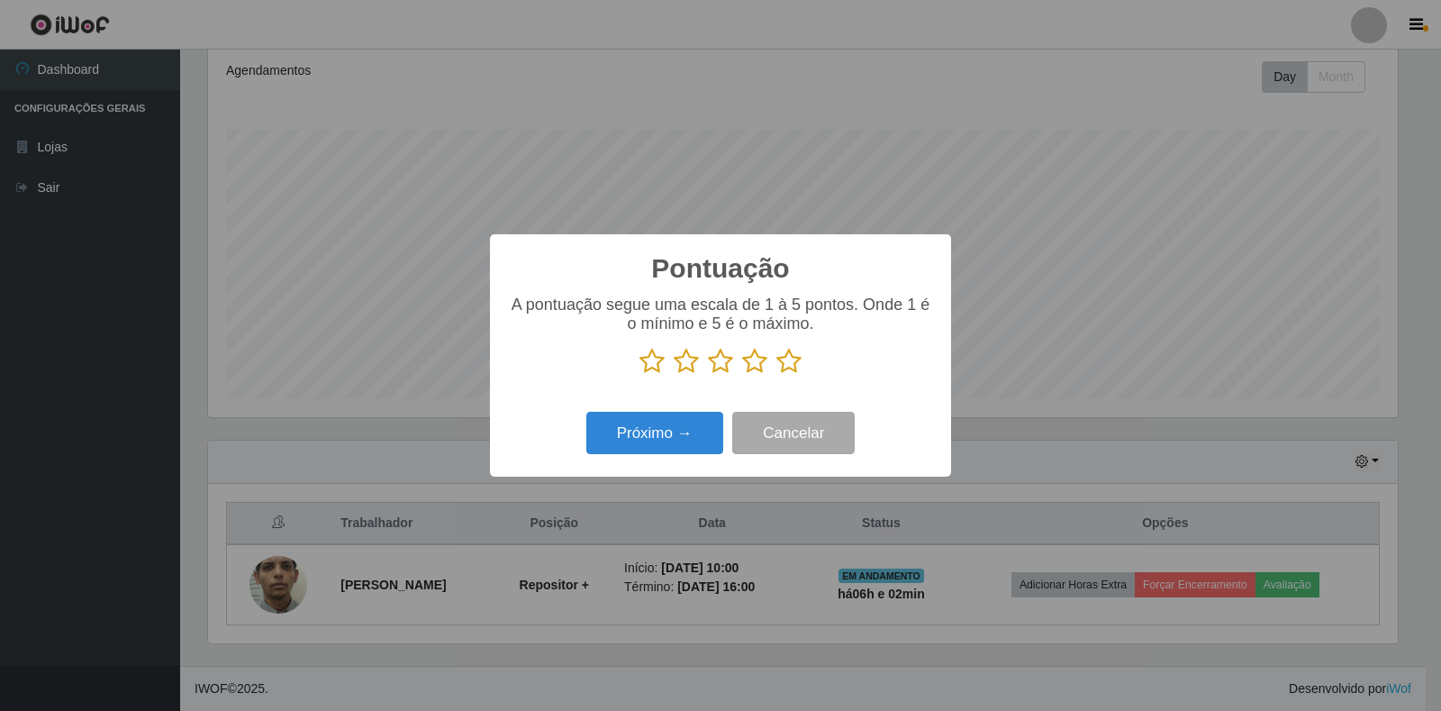
click at [783, 359] on icon at bounding box center [788, 361] width 25 height 27
click at [776, 375] on input "radio" at bounding box center [776, 375] width 0 height 0
click at [645, 446] on button "Próximo →" at bounding box center [654, 433] width 137 height 42
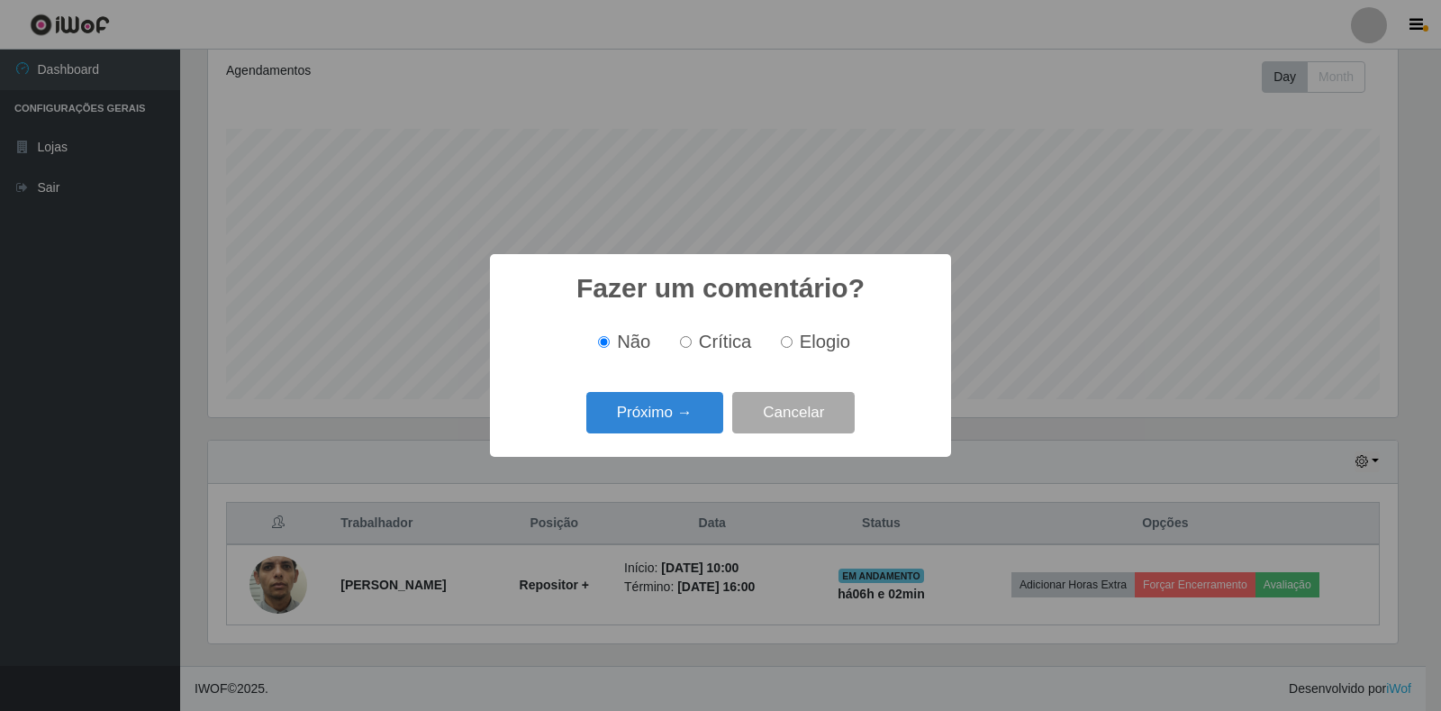
click at [786, 341] on input "Elogio" at bounding box center [787, 342] width 12 height 12
radio input "true"
click at [633, 419] on button "Próximo →" at bounding box center [654, 413] width 137 height 42
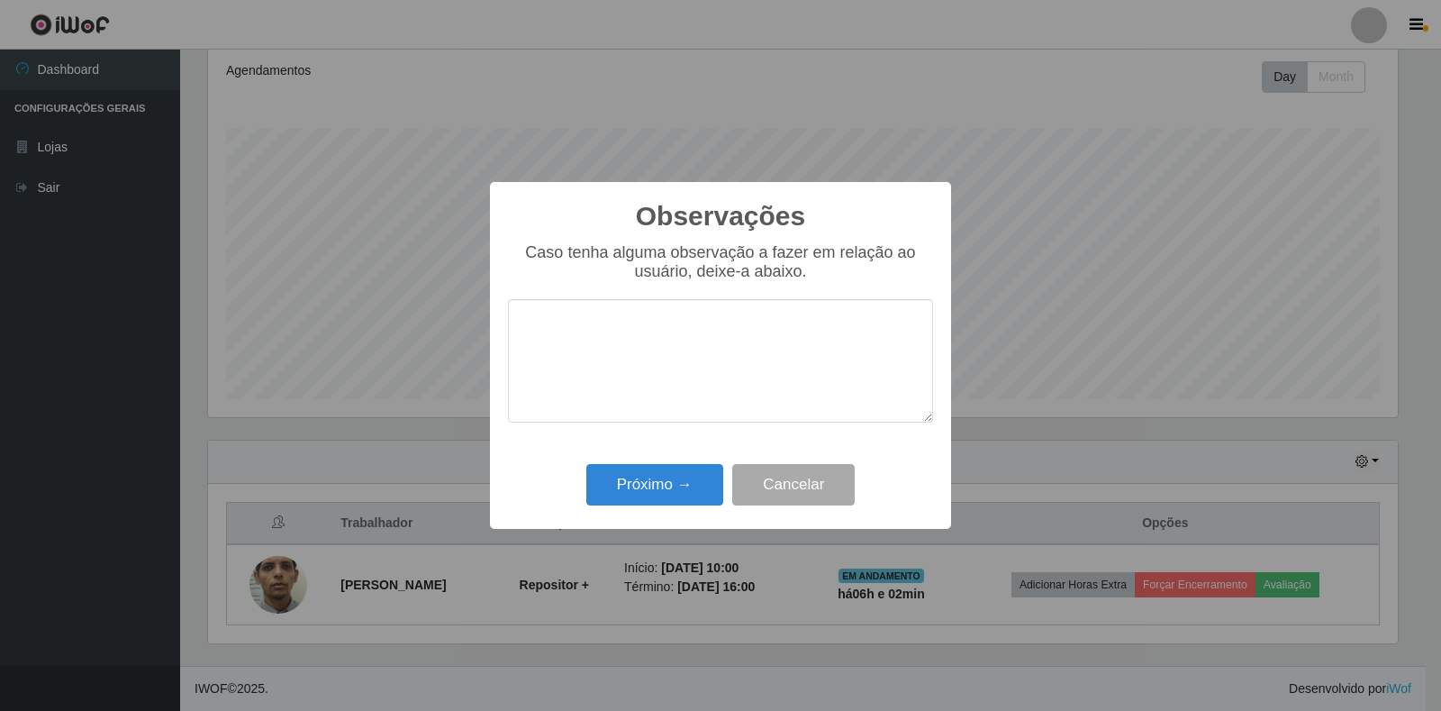
click at [644, 400] on textarea at bounding box center [720, 360] width 425 height 123
type textarea "bom trabalho e disposto ajudar"
click at [671, 482] on button "Próximo →" at bounding box center [654, 485] width 137 height 42
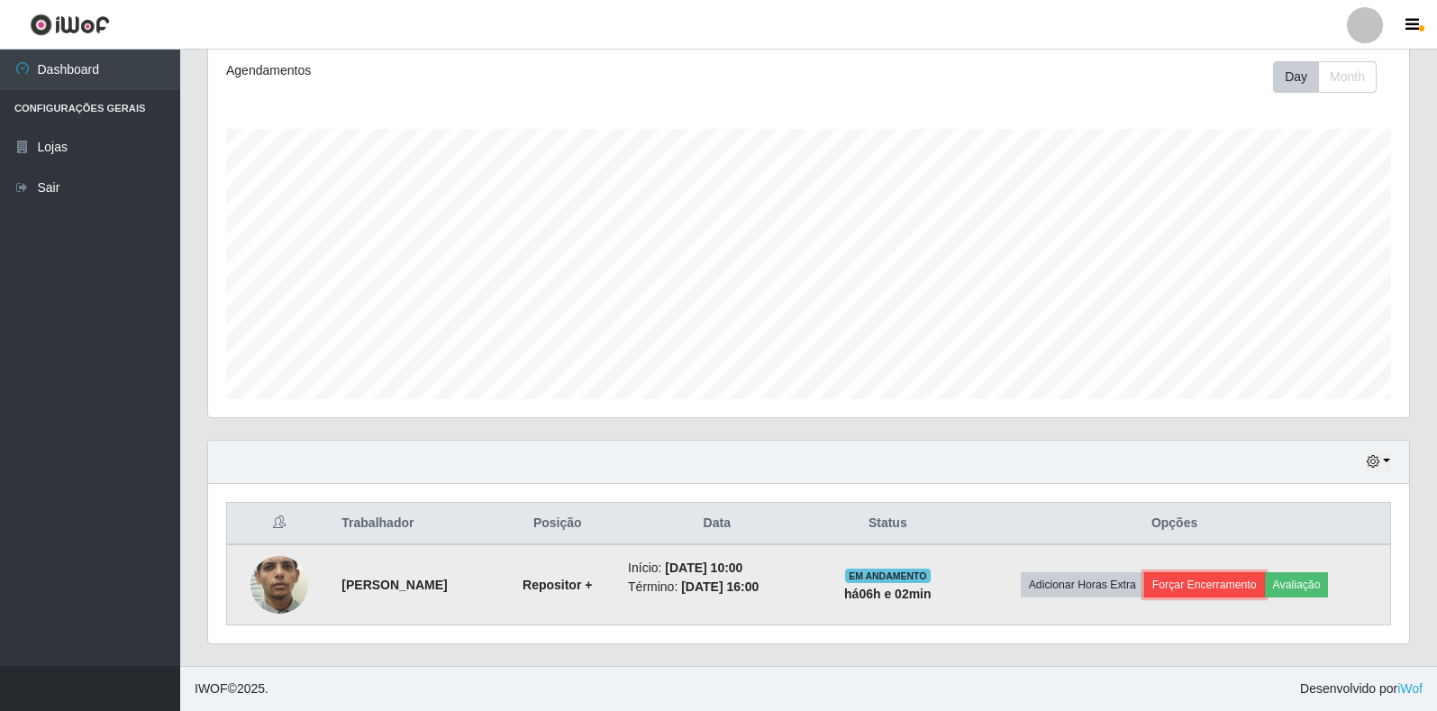
click at [1209, 592] on button "Forçar Encerramento" at bounding box center [1204, 584] width 121 height 25
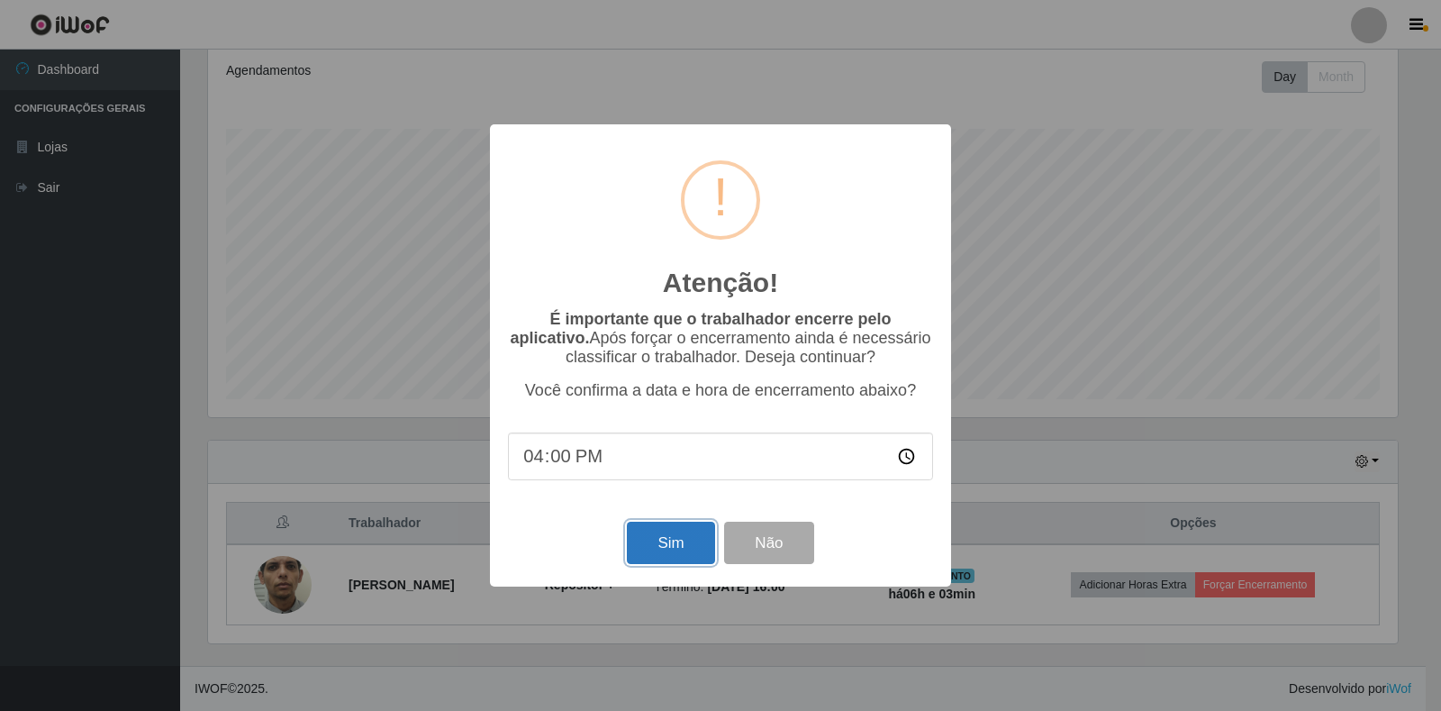
click at [669, 541] on button "Sim" at bounding box center [670, 543] width 87 height 42
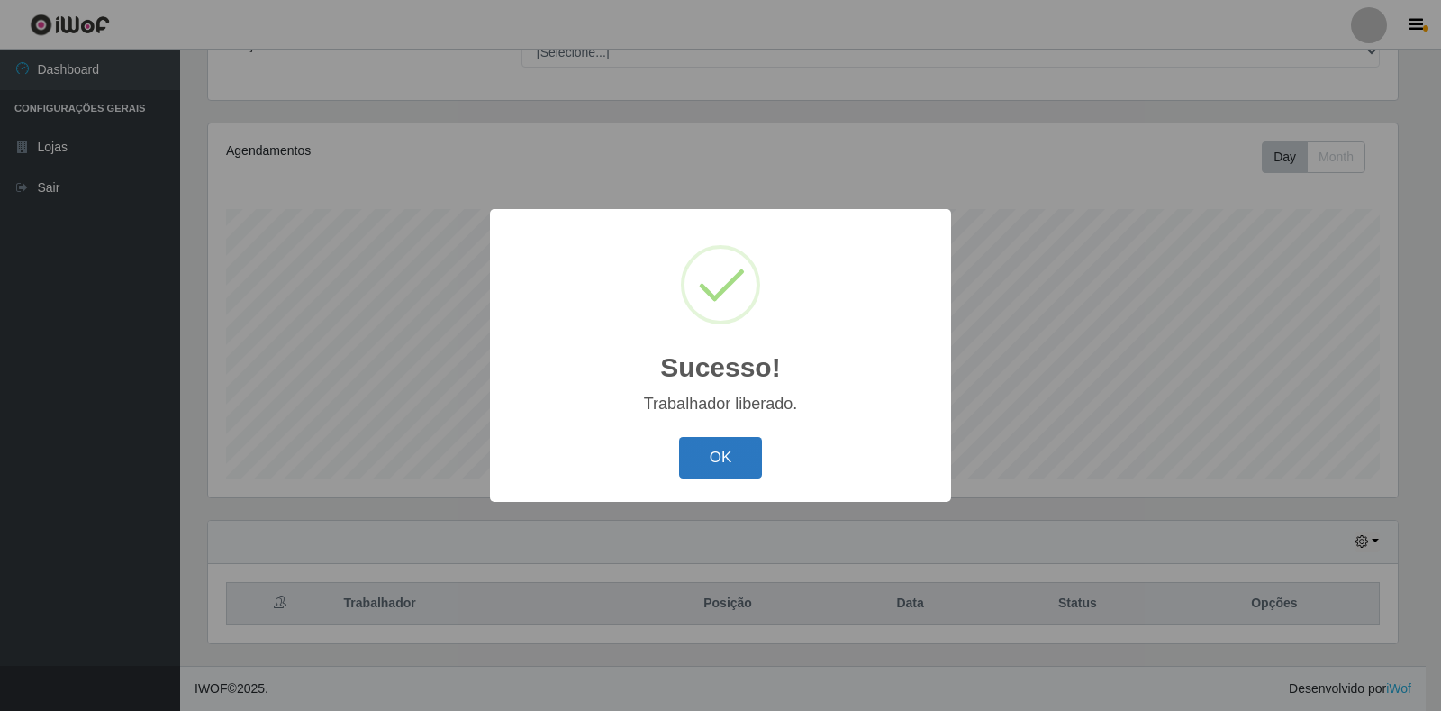
click at [722, 443] on button "OK" at bounding box center [721, 458] width 84 height 42
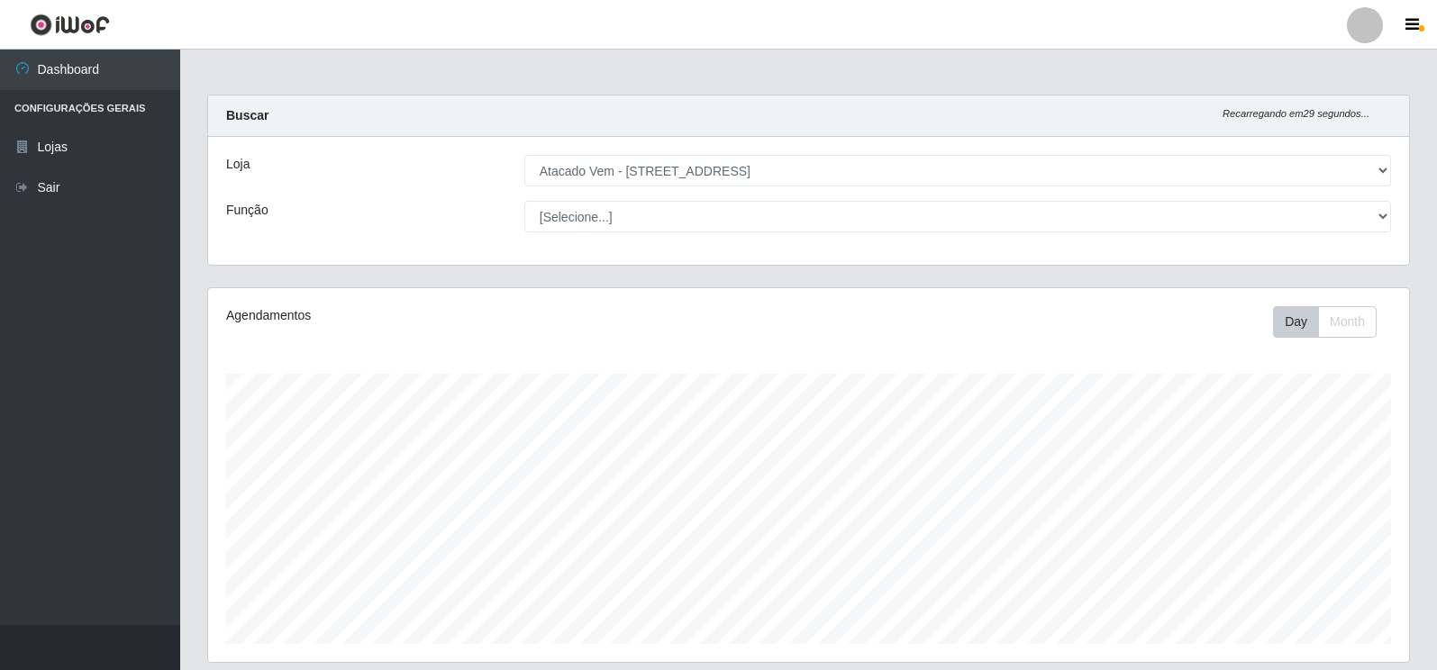
select select "455"
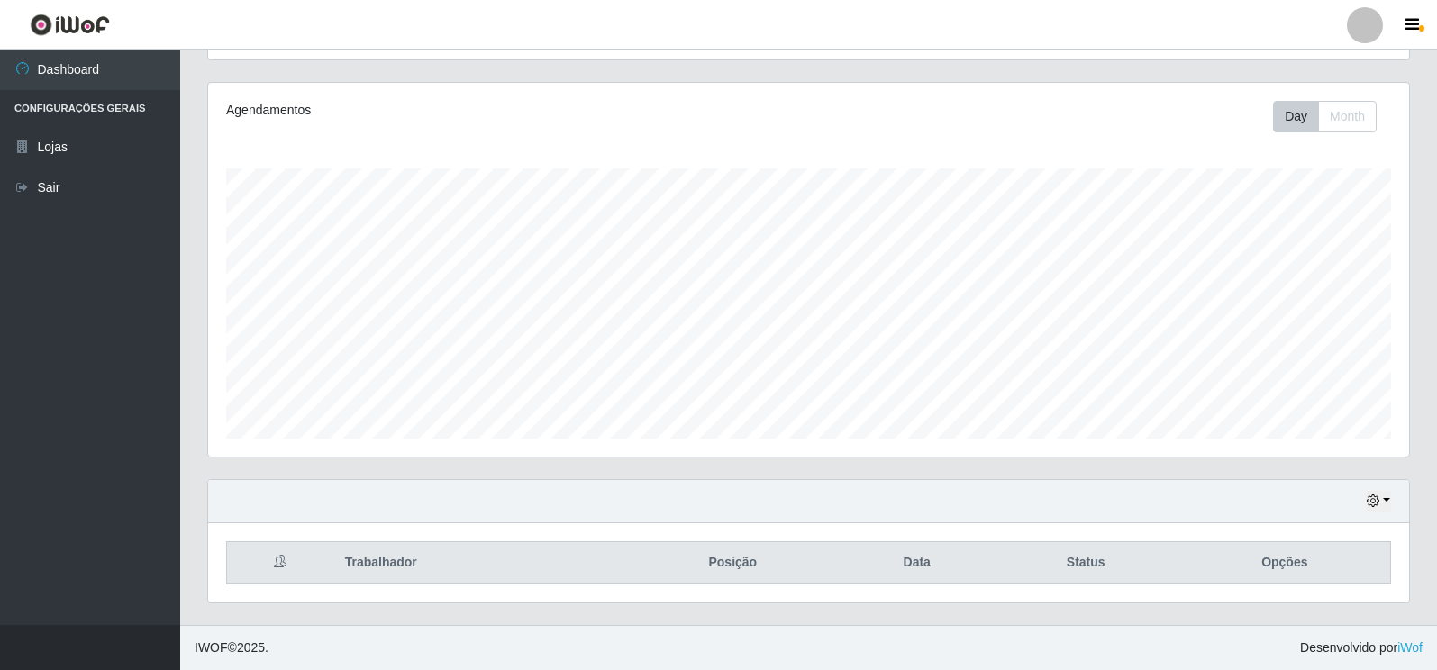
scroll to position [374, 1201]
